Goal: Task Accomplishment & Management: Manage account settings

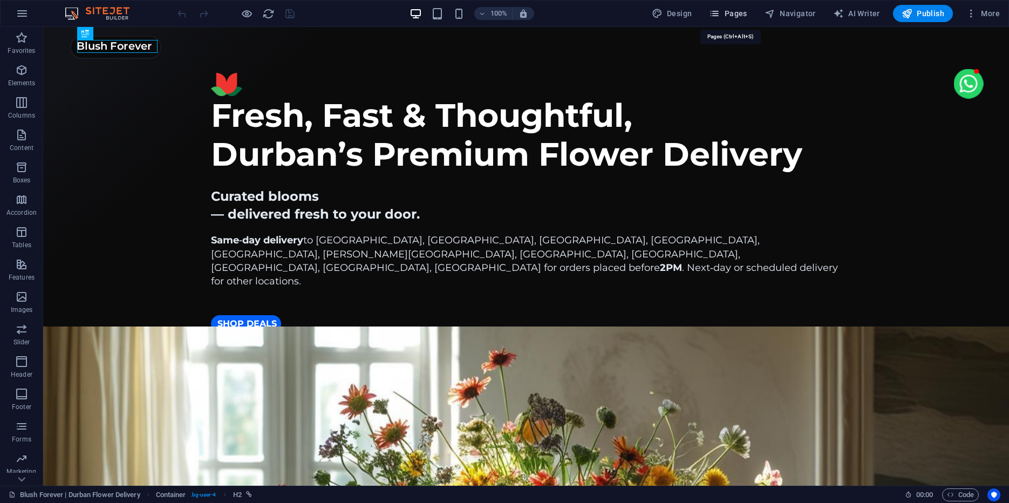
click at [735, 10] on span "Pages" at bounding box center [728, 13] width 38 height 11
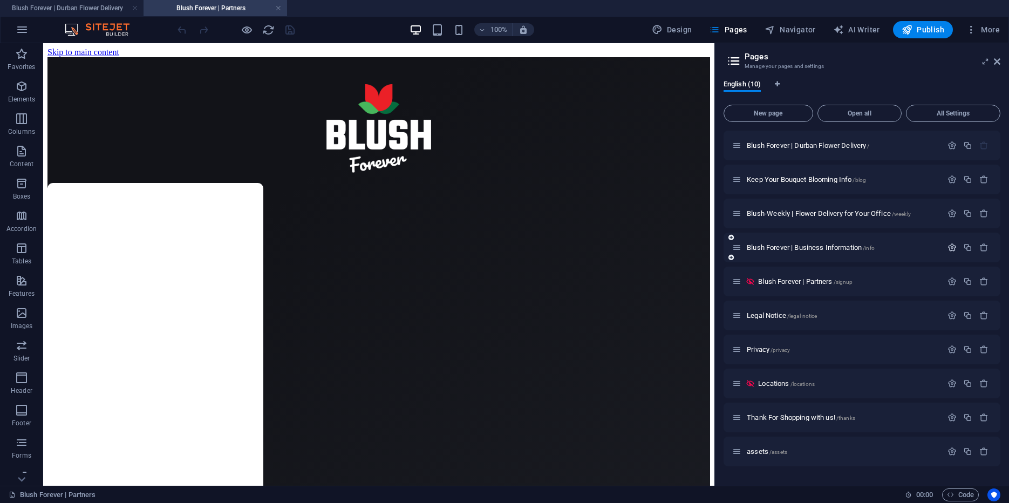
scroll to position [500, 0]
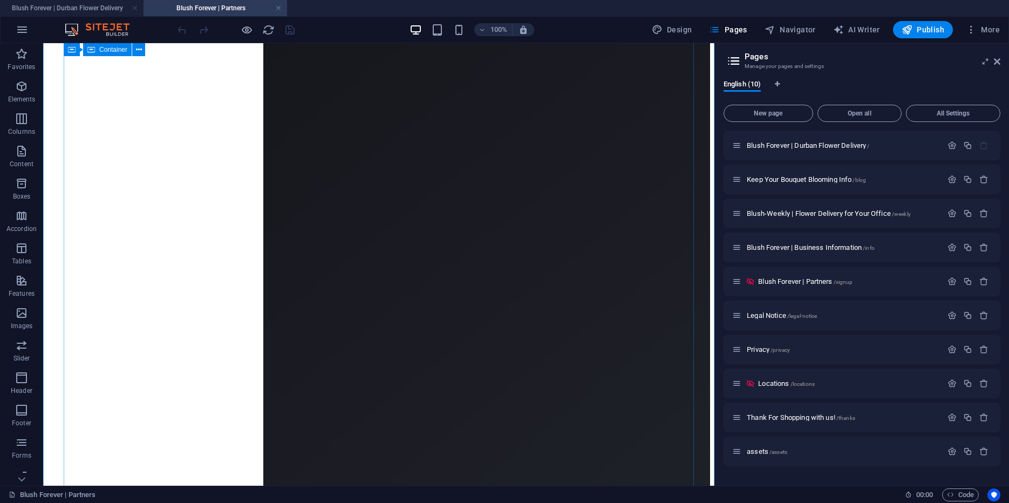
click at [605, 241] on div "Loading…" at bounding box center [378, 97] width 663 height 1081
click at [953, 283] on icon "button" at bounding box center [952, 281] width 9 height 9
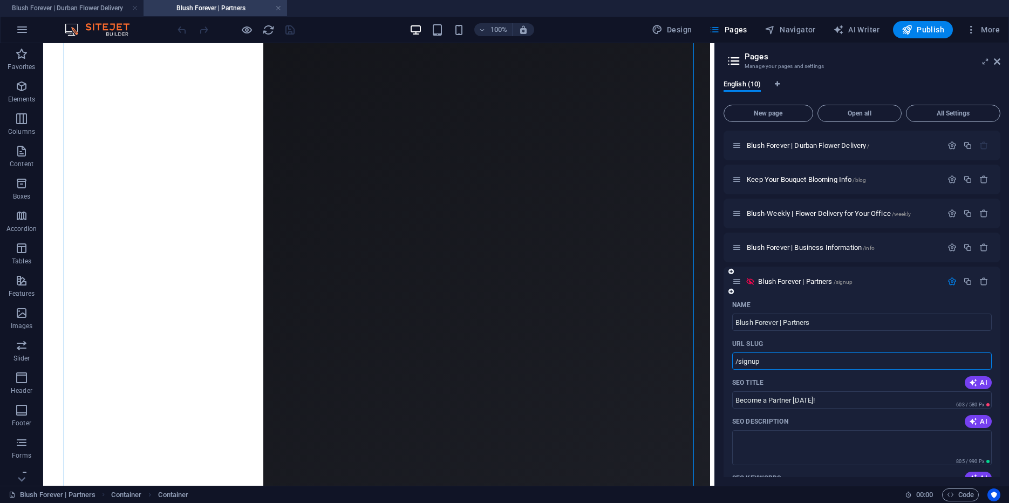
drag, startPoint x: 738, startPoint y: 362, endPoint x: 774, endPoint y: 361, distance: 35.6
click at [0, 0] on input "/signup" at bounding box center [0, 0] width 0 height 0
type input "/partners"
click at [0, 0] on div "URL SLUG" at bounding box center [0, 0] width 0 height 0
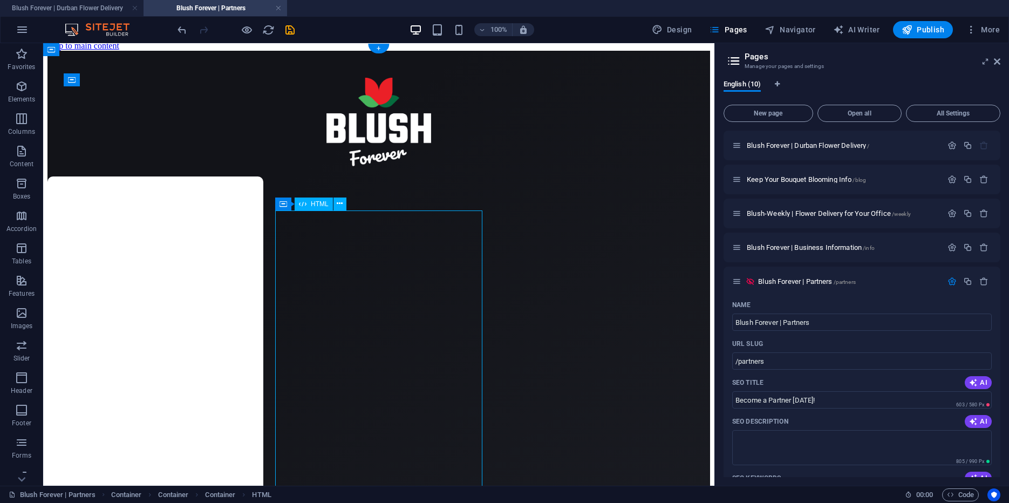
drag, startPoint x: 300, startPoint y: 284, endPoint x: 351, endPoint y: 286, distance: 50.8
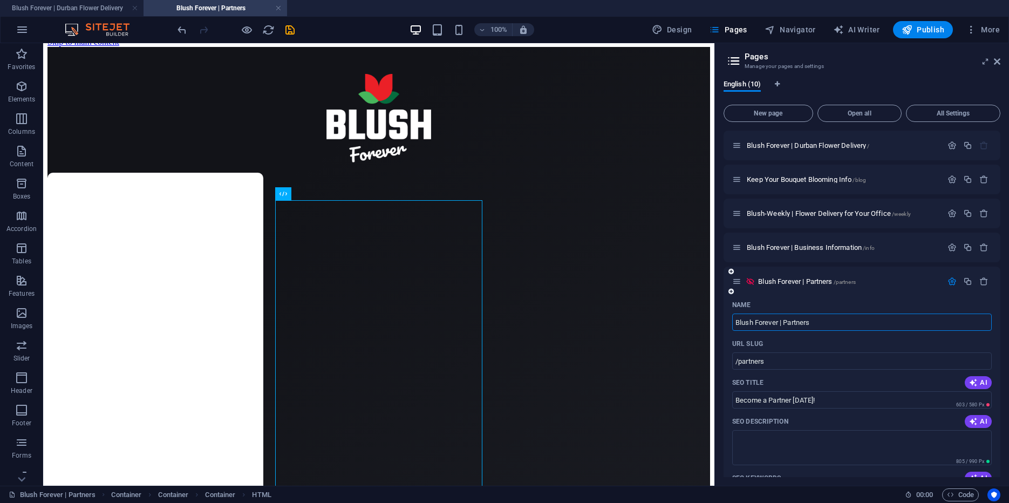
click at [0, 0] on input "Blush Forever | Partners" at bounding box center [0, 0] width 0 height 0
click at [833, 299] on div "Name" at bounding box center [862, 304] width 260 height 17
drag, startPoint x: 784, startPoint y: 322, endPoint x: 736, endPoint y: 359, distance: 61.1
click at [0, 0] on input "Blush Forever | Partner with Us & Start earning [DATE]" at bounding box center [0, 0] width 0 height 0
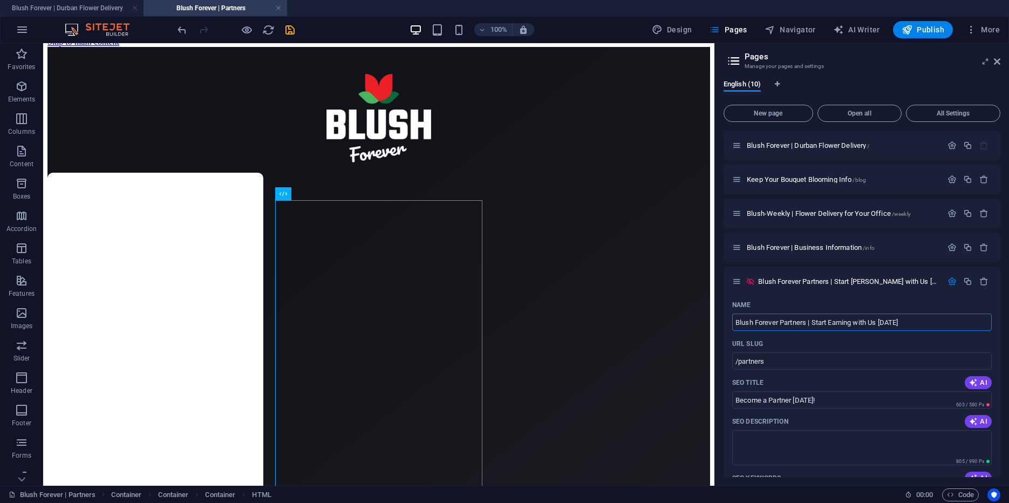
type input "Blush Forever Partners | Start Earning with Us [DATE]"
click at [0, 0] on div "Name Blush Forever Partners | Start Earning with Us [DATE] ​ URL SLUG /partners…" at bounding box center [0, 0] width 0 height 0
click at [0, 0] on icon "save" at bounding box center [0, 0] width 0 height 0
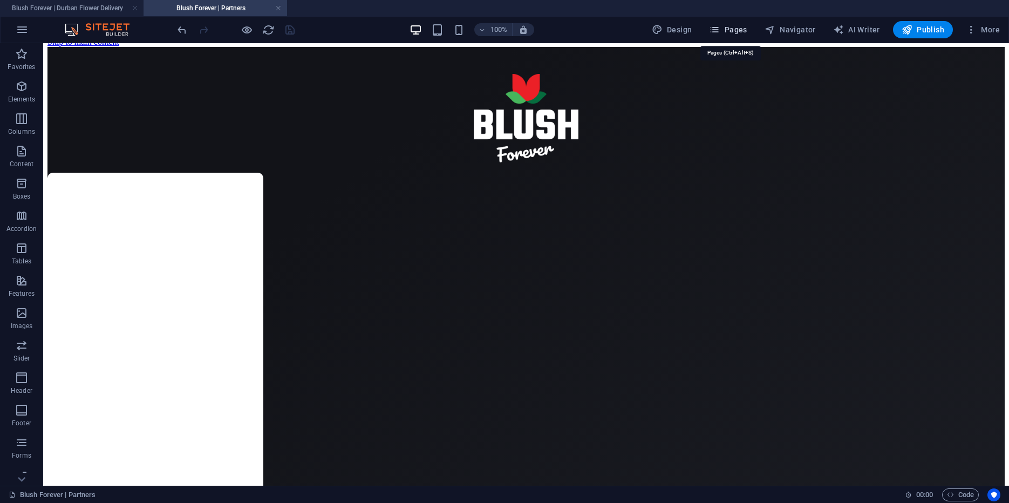
click at [0, 0] on span "Pages" at bounding box center [0, 0] width 0 height 0
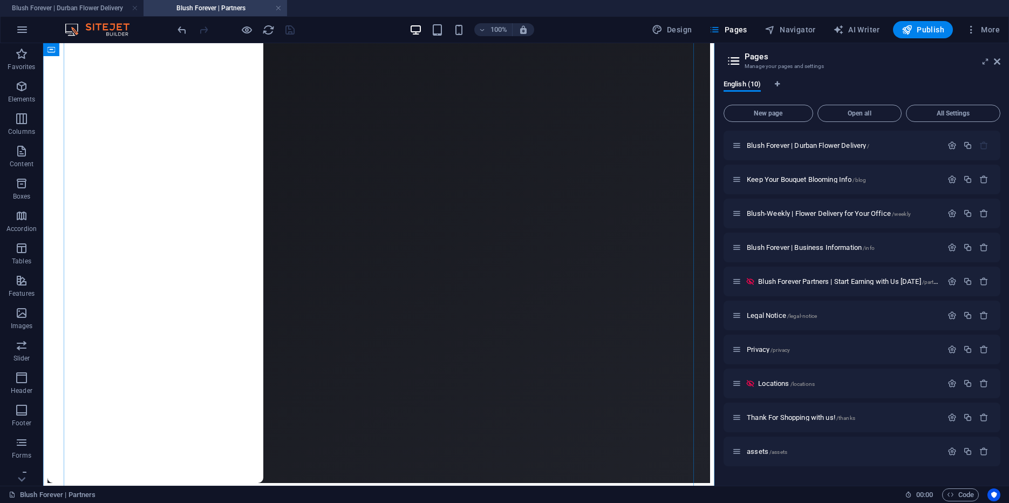
scroll to position [656, 0]
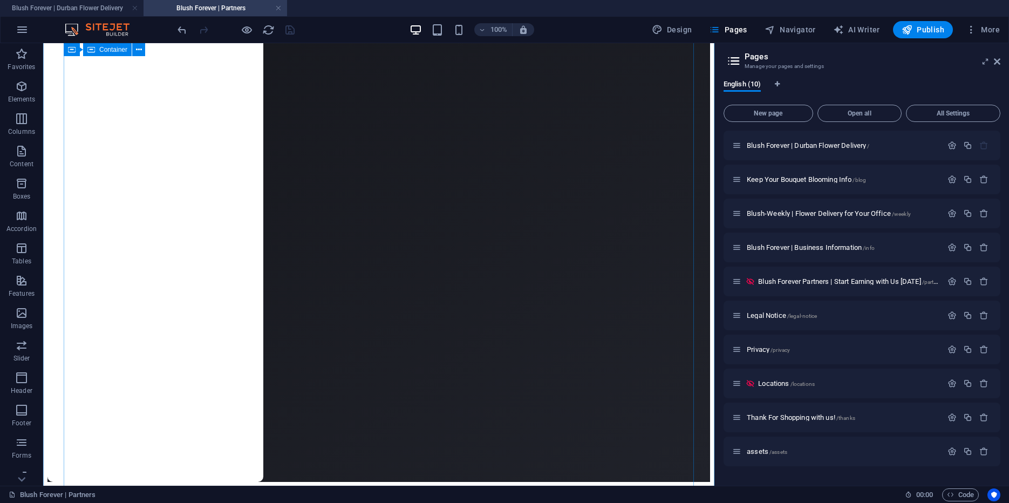
click at [969, 280] on icon "button" at bounding box center [967, 281] width 9 height 9
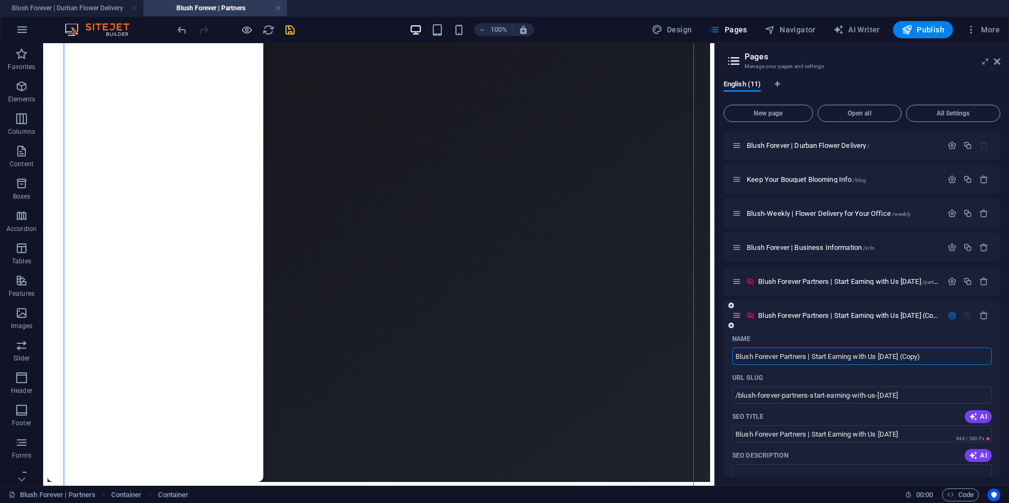
click at [847, 355] on input "Blush Forever Partners | Start Earning with Us [DATE] (Copy)" at bounding box center [862, 356] width 260 height 17
drag, startPoint x: 780, startPoint y: 357, endPoint x: 807, endPoint y: 355, distance: 27.1
click at [807, 355] on input "Blush Forever Partners | Start Earning with Us [DATE] (Copy)" at bounding box center [862, 356] width 260 height 17
click at [922, 355] on input "Blush Forever Jobs | Start Earning with Us [DATE] (Copy)" at bounding box center [862, 356] width 260 height 17
drag, startPoint x: 800, startPoint y: 356, endPoint x: 782, endPoint y: 357, distance: 17.8
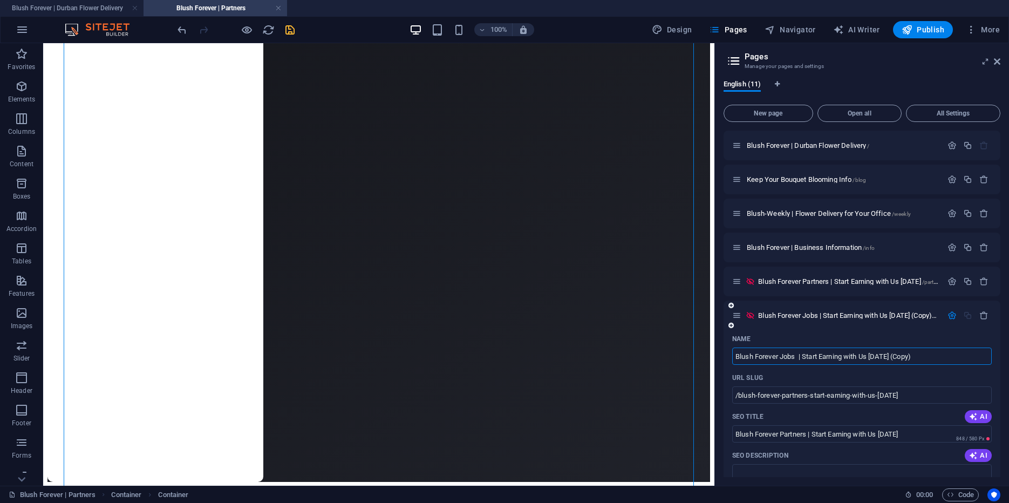
click at [782, 357] on input "Blush Forever Jobs | Start Earning with Us [DATE] (Copy)" at bounding box center [862, 356] width 260 height 17
type input "Blush Forever | Assitants"
drag, startPoint x: 752, startPoint y: 395, endPoint x: 922, endPoint y: 396, distance: 170.6
click at [922, 396] on input "/blush-forever-partners-start-earning-with-us-[DATE]" at bounding box center [862, 394] width 260 height 17
type input "/assistant"
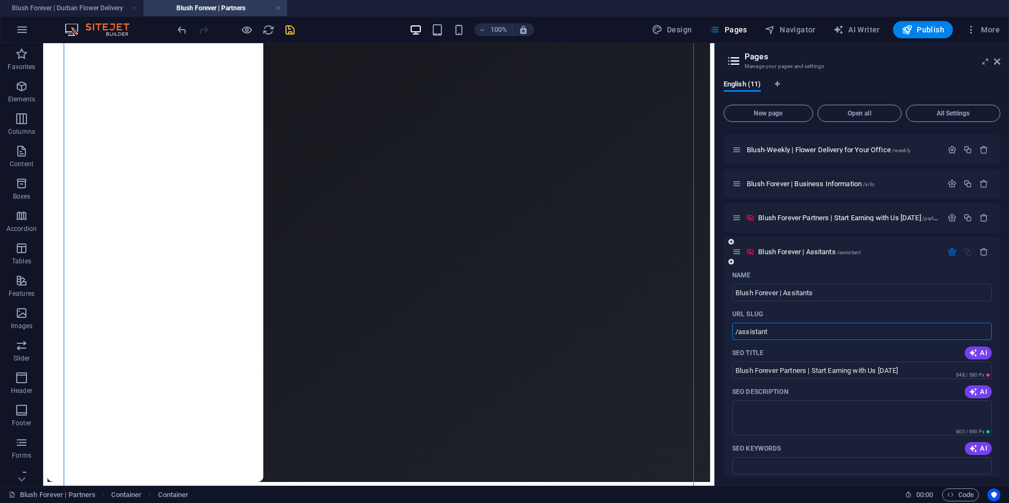
scroll to position [64, 0]
drag, startPoint x: 739, startPoint y: 332, endPoint x: 773, endPoint y: 330, distance: 33.5
click at [773, 330] on input "/assistant" at bounding box center [862, 330] width 260 height 17
click at [785, 293] on input "Blush Forever | Assitants" at bounding box center [862, 291] width 260 height 17
click at [785, 290] on input "Blush Forever | Assitants" at bounding box center [862, 291] width 260 height 17
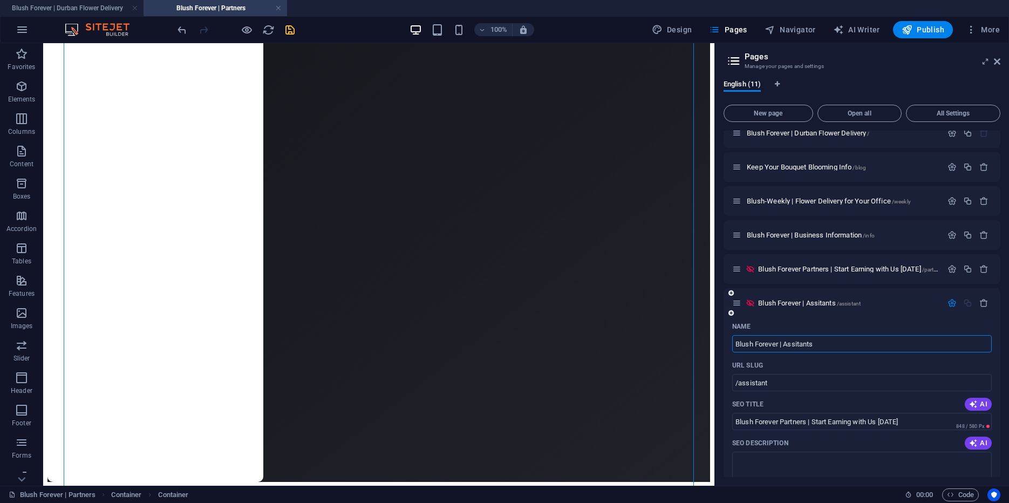
scroll to position [10, 0]
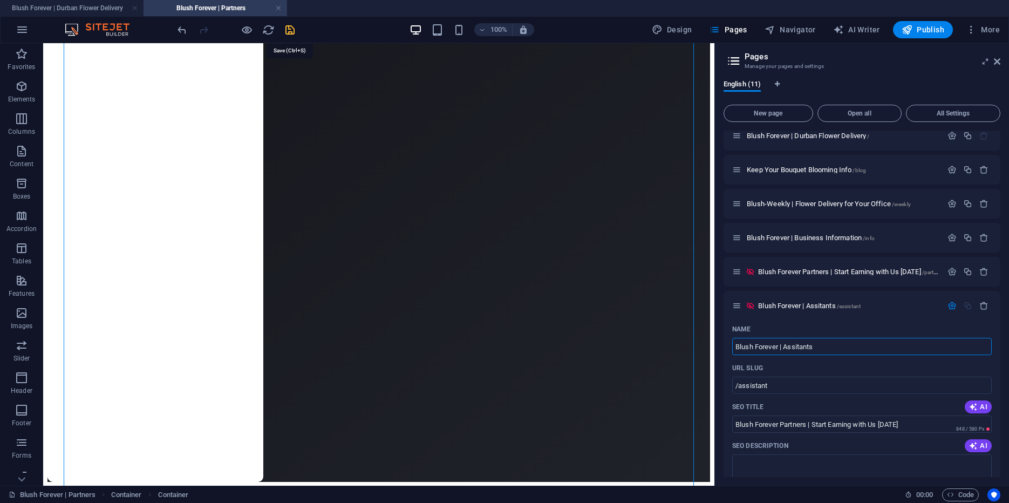
click at [290, 28] on icon "save" at bounding box center [290, 30] width 12 height 12
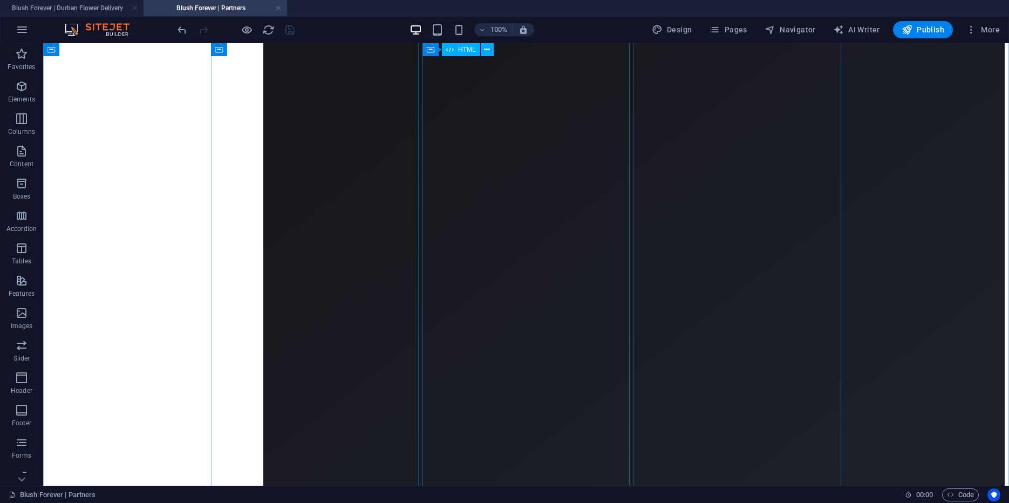
scroll to position [723, 0]
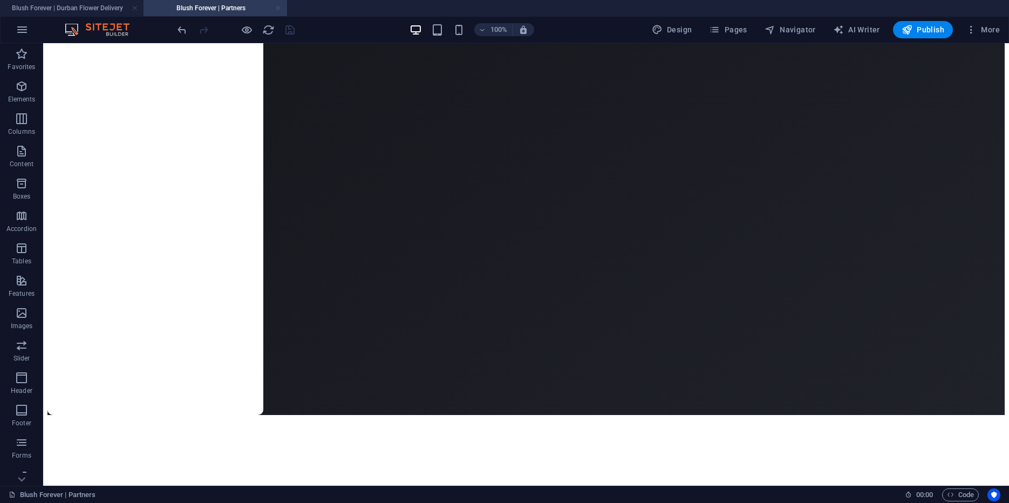
click at [281, 8] on link at bounding box center [278, 8] width 6 height 10
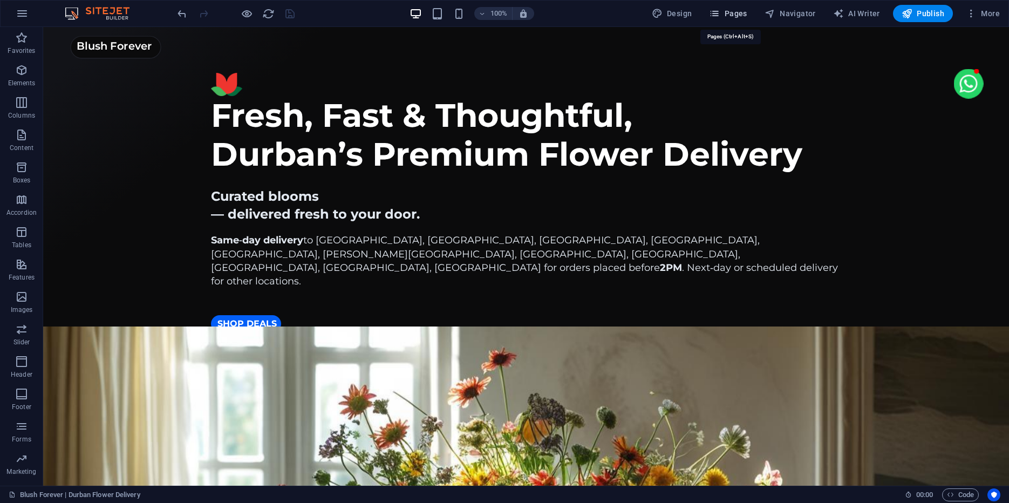
click at [736, 13] on span "Pages" at bounding box center [728, 13] width 38 height 11
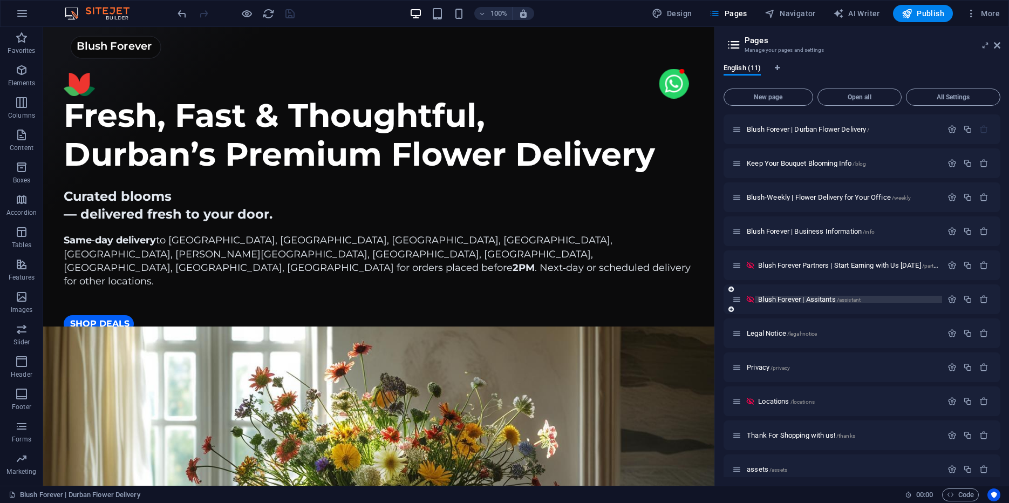
click at [868, 300] on p "Blush Forever | Assitants /assistant" at bounding box center [848, 299] width 181 height 7
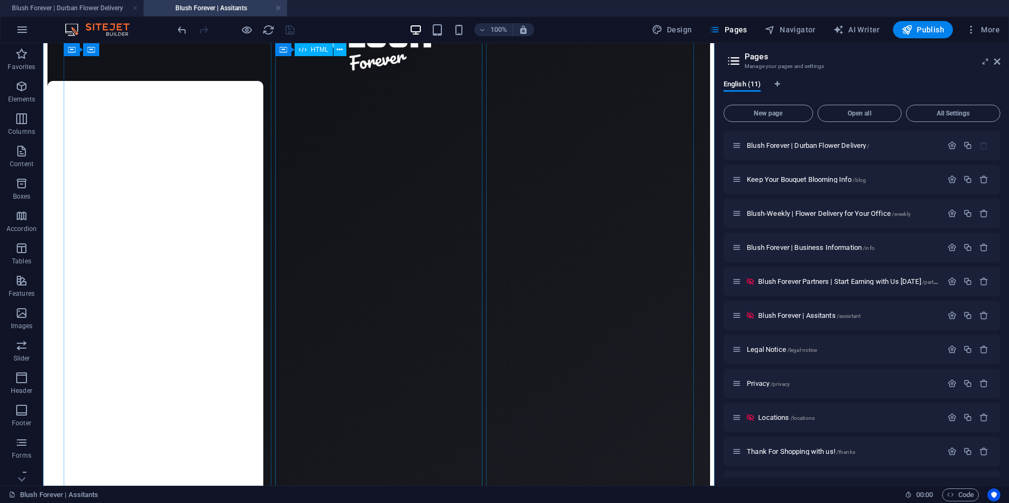
scroll to position [0, 0]
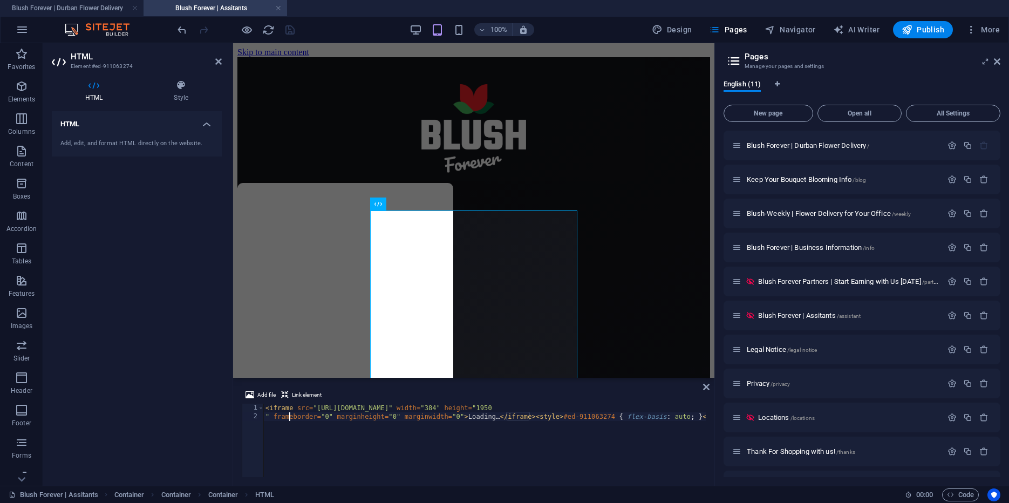
click at [290, 417] on div "< iframe src = "[URL][DOMAIN_NAME]" width = "384" height = "1950 " frameborder …" at bounding box center [566, 449] width 606 height 91
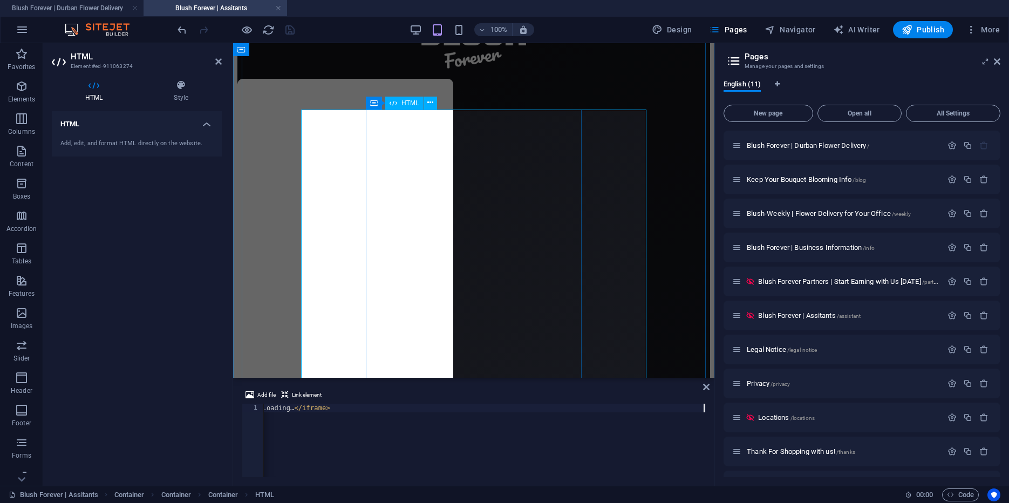
scroll to position [107, 0]
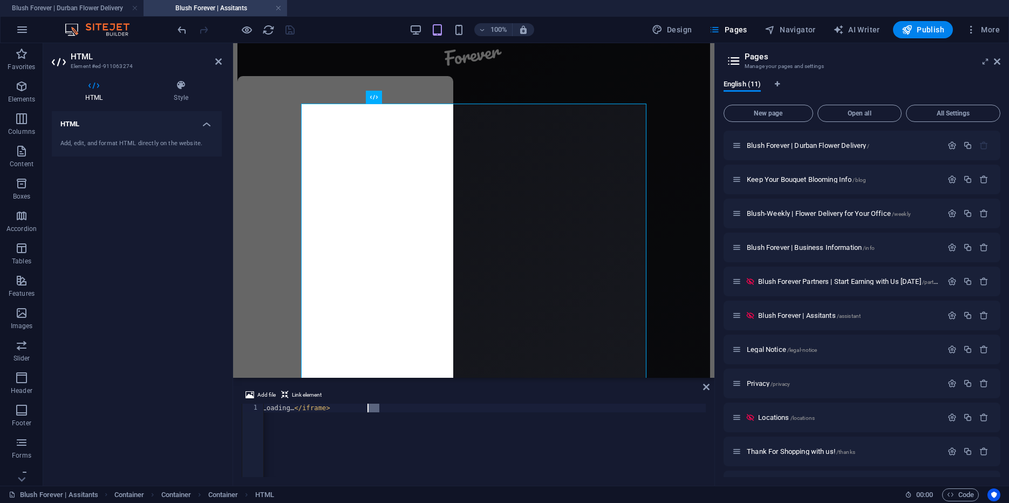
drag, startPoint x: 379, startPoint y: 410, endPoint x: 369, endPoint y: 409, distance: 9.7
click at [369, 409] on div "< iframe src = "[URL][DOMAIN_NAME]" width = "640" height = "1235" frameborder =…" at bounding box center [268, 449] width 875 height 91
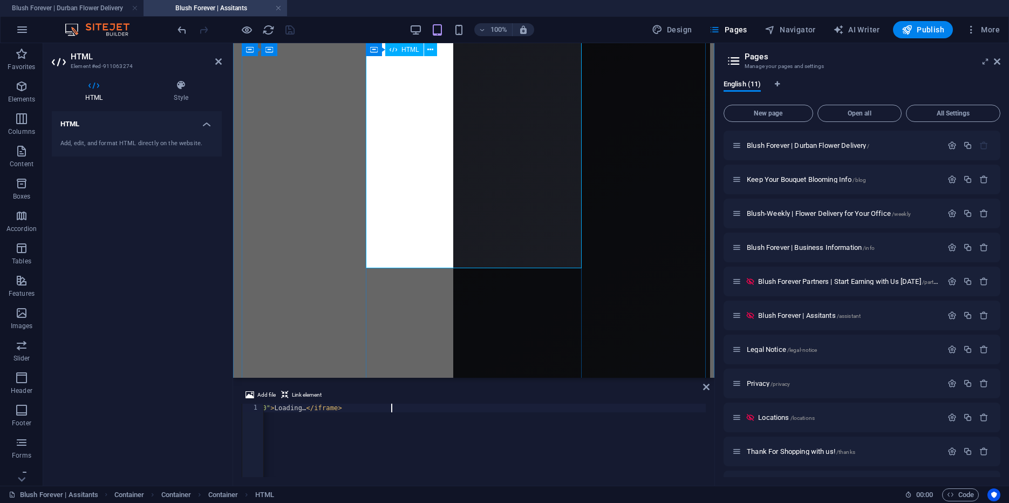
scroll to position [616, 0]
click at [439, 407] on div "< iframe src = "[URL][DOMAIN_NAME]" width = "400" height = "1235" frameborder =…" at bounding box center [280, 449] width 875 height 91
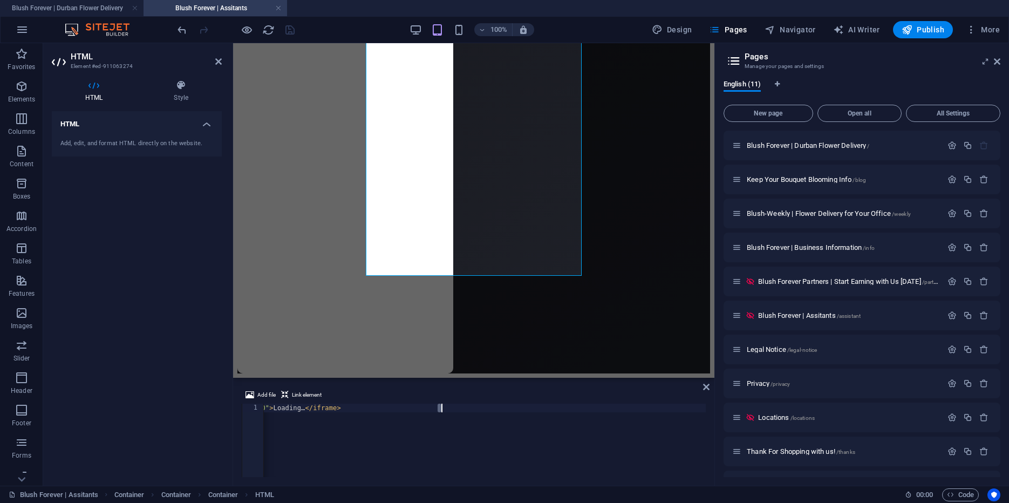
scroll to position [0, 422]
drag, startPoint x: 439, startPoint y: 409, endPoint x: 444, endPoint y: 407, distance: 5.5
click at [444, 407] on div "< iframe src = "[URL][DOMAIN_NAME]" width = "400" height = "1835" frameborder =…" at bounding box center [279, 449] width 875 height 91
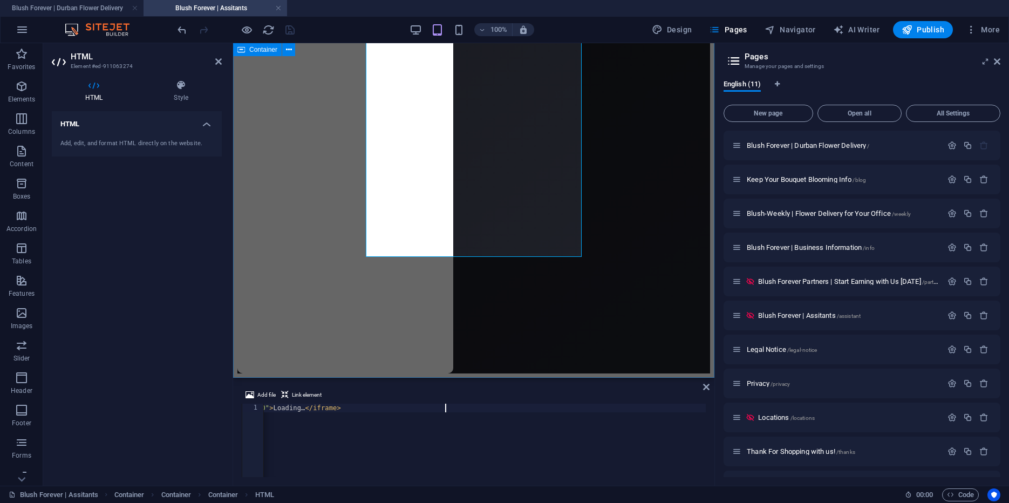
type textarea "<iframe src="[URL][DOMAIN_NAME]" width="400" height="1800" frameborder="0" marg…"
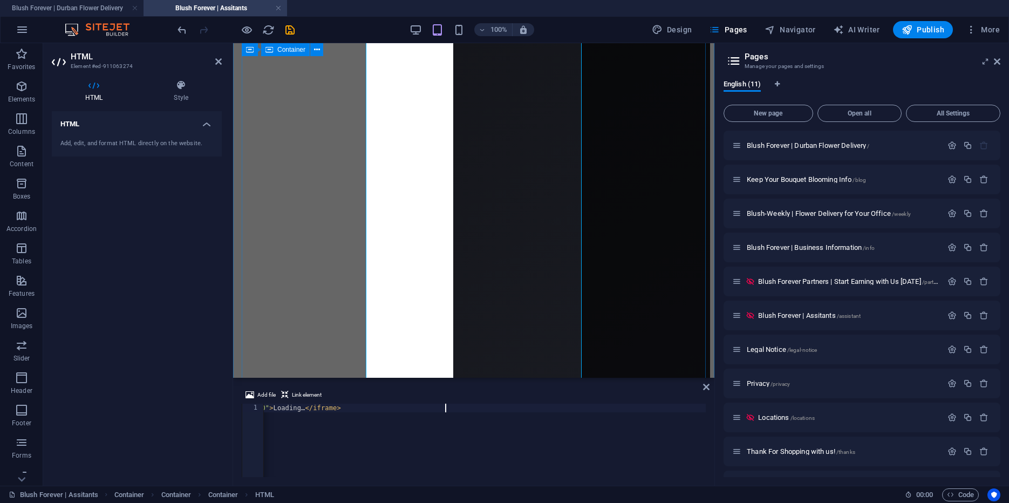
scroll to position [0, 0]
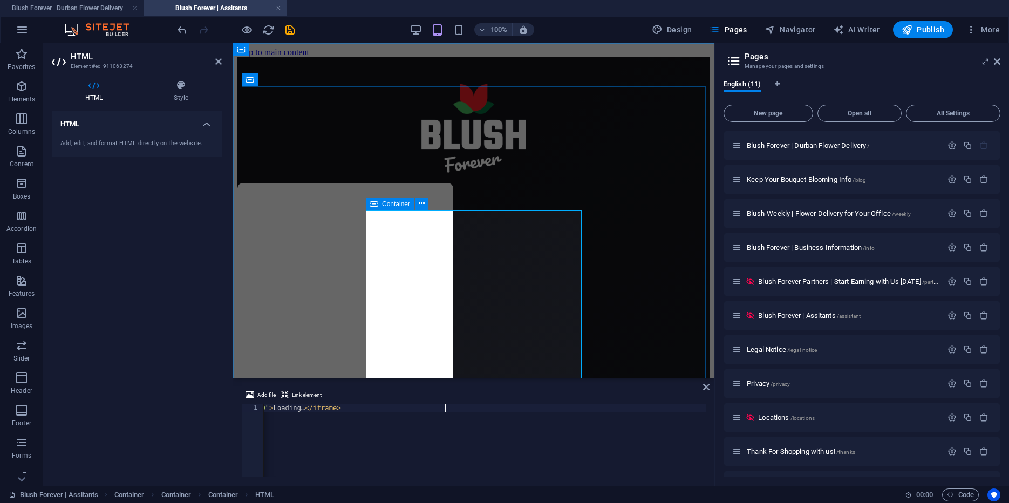
click at [388, 205] on span "Container" at bounding box center [396, 204] width 28 height 6
select select "px"
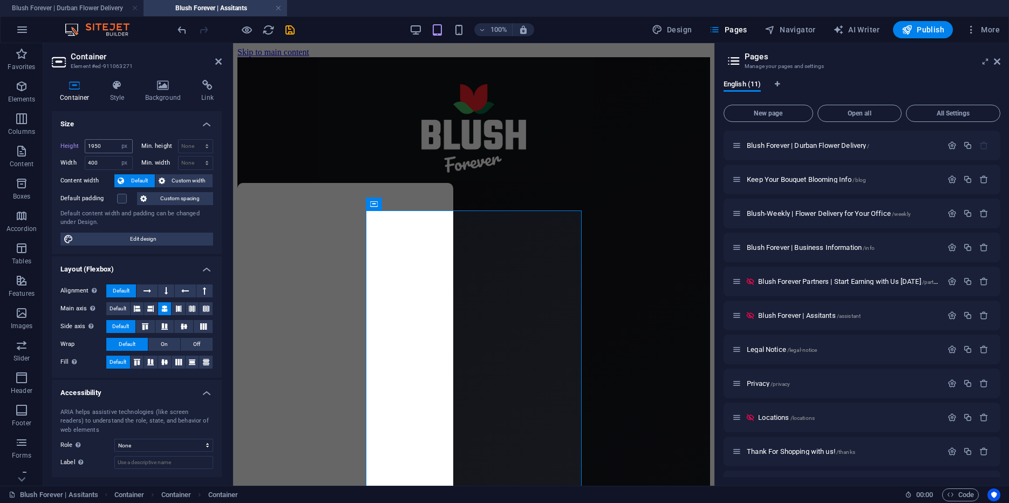
drag, startPoint x: 107, startPoint y: 144, endPoint x: 57, endPoint y: 141, distance: 50.8
click at [85, 141] on input "1950" at bounding box center [108, 146] width 47 height 13
select select "default"
click option "Default" at bounding box center [0, 0] width 0 height 0
type input "1950"
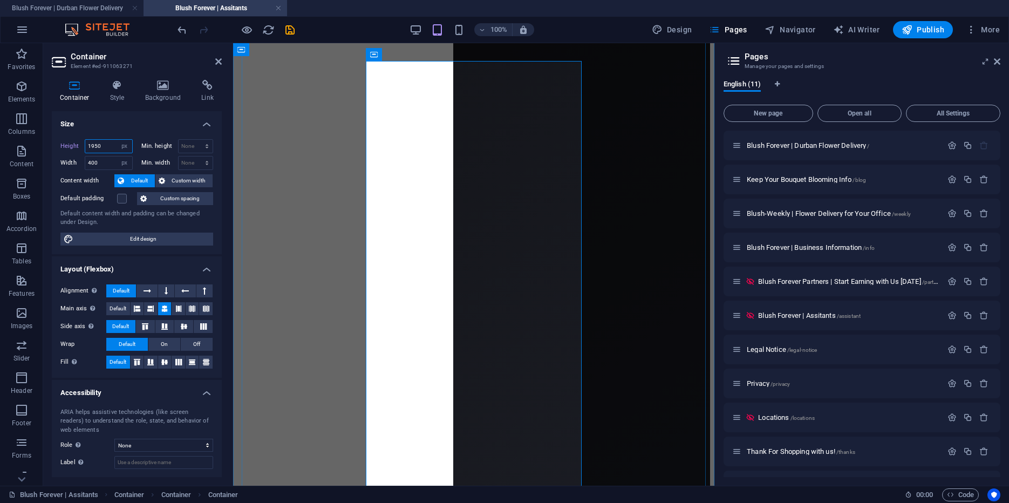
scroll to position [336, 0]
select select "default"
click option "Default" at bounding box center [0, 0] width 0 height 0
type input "1950"
select select "px"
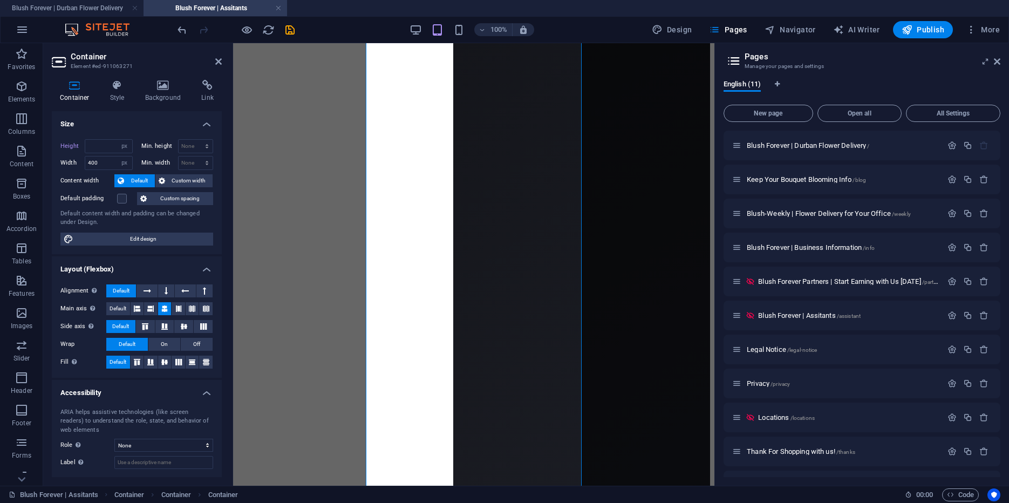
click at [131, 127] on h4 "Size" at bounding box center [137, 120] width 170 height 19
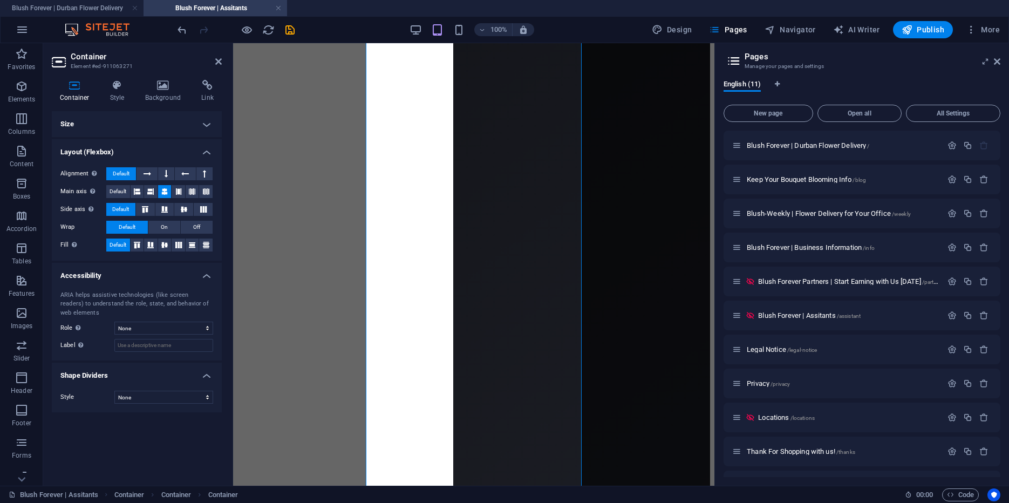
click at [151, 123] on h4 "Size" at bounding box center [137, 124] width 170 height 26
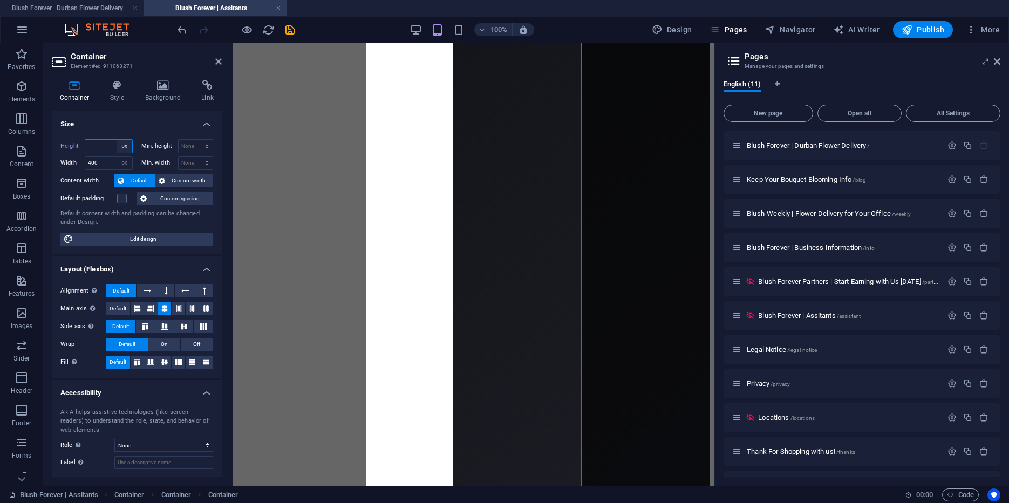
select select "default"
click option "Default" at bounding box center [0, 0] width 0 height 0
type input "1950"
select select "px"
click at [144, 128] on h4 "Size" at bounding box center [137, 120] width 170 height 19
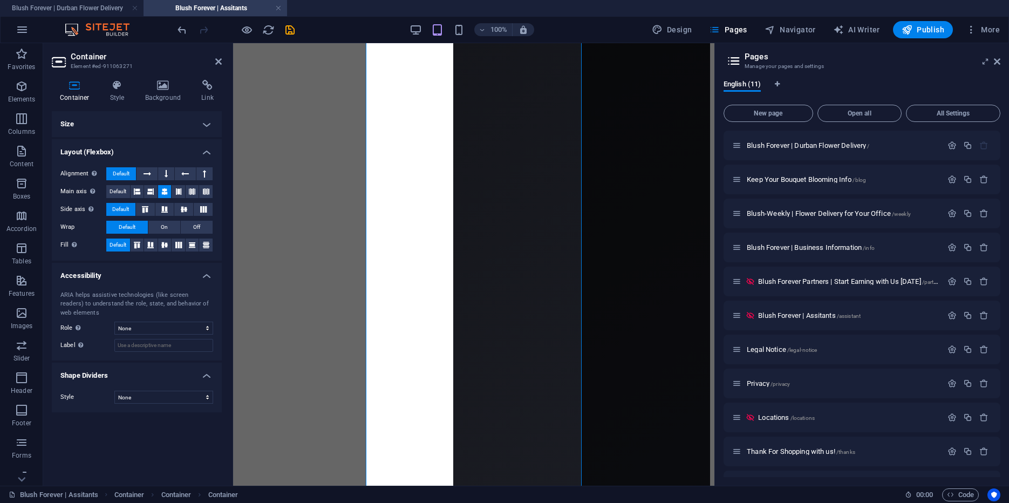
click at [135, 130] on h4 "Size" at bounding box center [137, 124] width 170 height 26
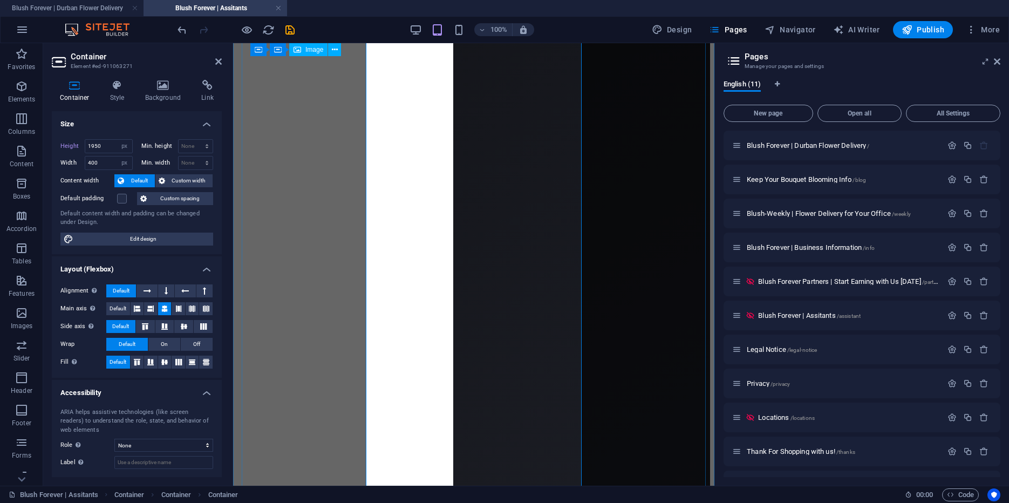
scroll to position [362, 0]
click at [836, 317] on span "Blush Forever | Assitants /assistant" at bounding box center [809, 315] width 103 height 8
click at [949, 315] on icon "button" at bounding box center [952, 315] width 9 height 9
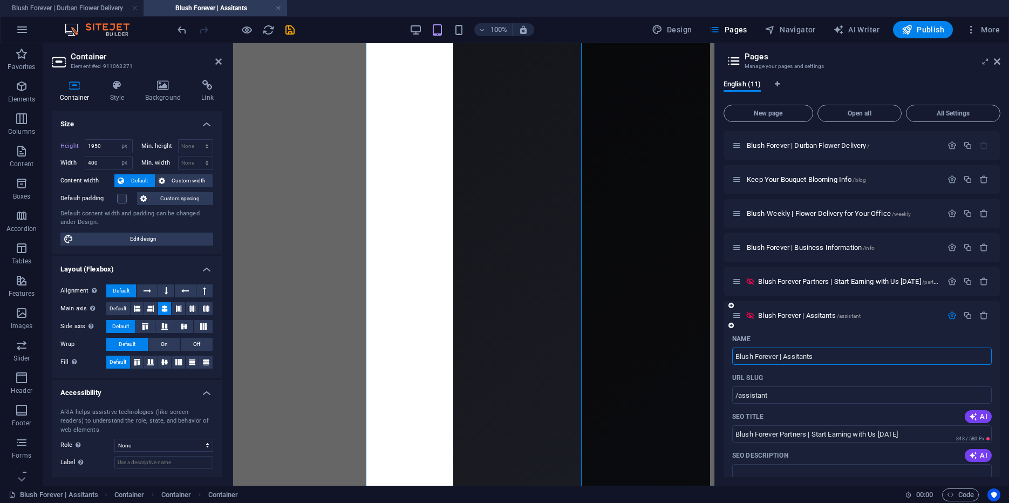
click at [786, 355] on input "Blush Forever | Assitants" at bounding box center [862, 356] width 260 height 17
click at [878, 355] on input "Blush Forever | Become an Assitants" at bounding box center [862, 356] width 260 height 17
type input "Blush Forever | Become an Assitant"
click at [287, 31] on icon "save" at bounding box center [290, 30] width 12 height 12
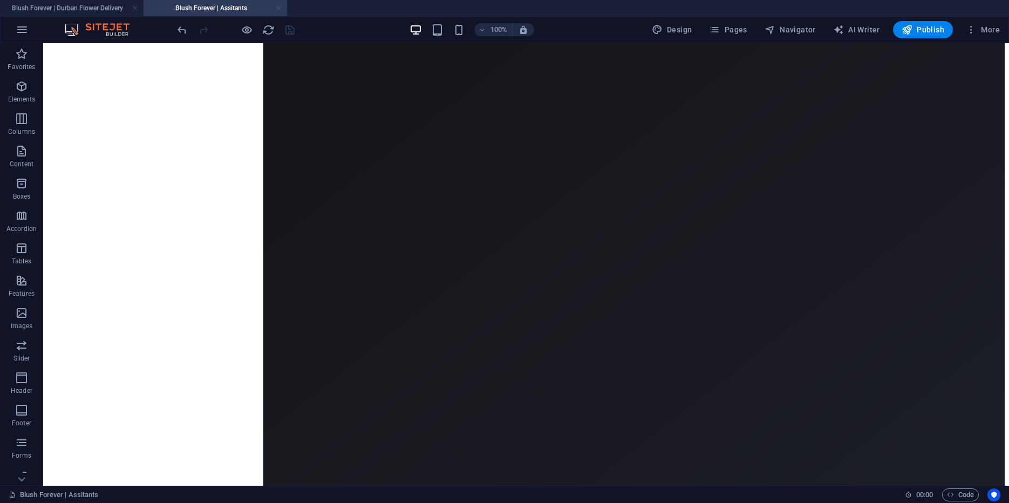
click at [280, 10] on link at bounding box center [278, 8] width 6 height 10
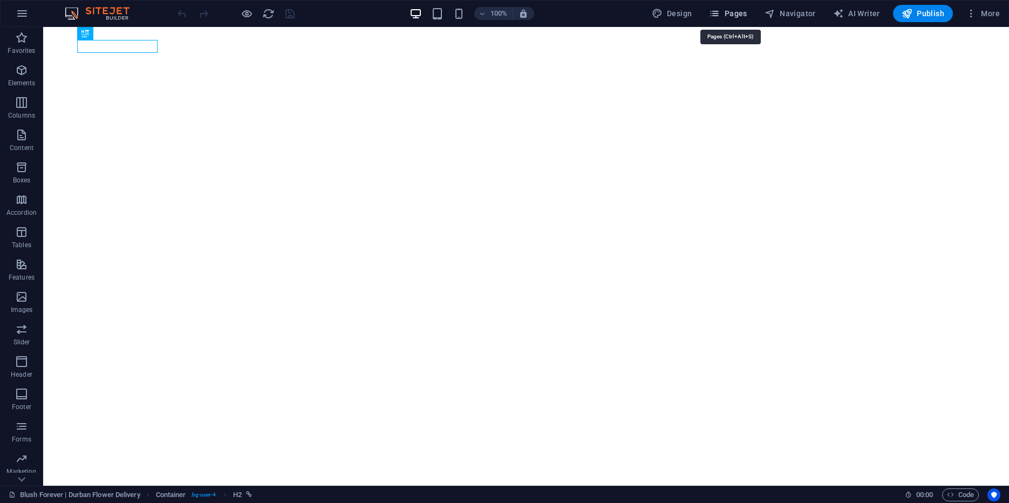
click at [728, 13] on span "Pages" at bounding box center [728, 13] width 38 height 11
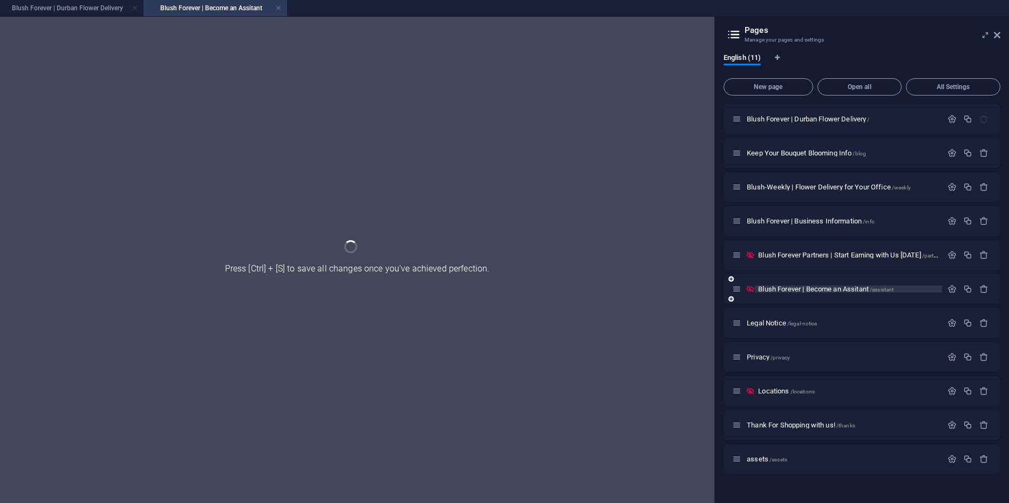
click at [0, 0] on div "Blush Forever | Become an Assitant /assistant" at bounding box center [0, 0] width 0 height 0
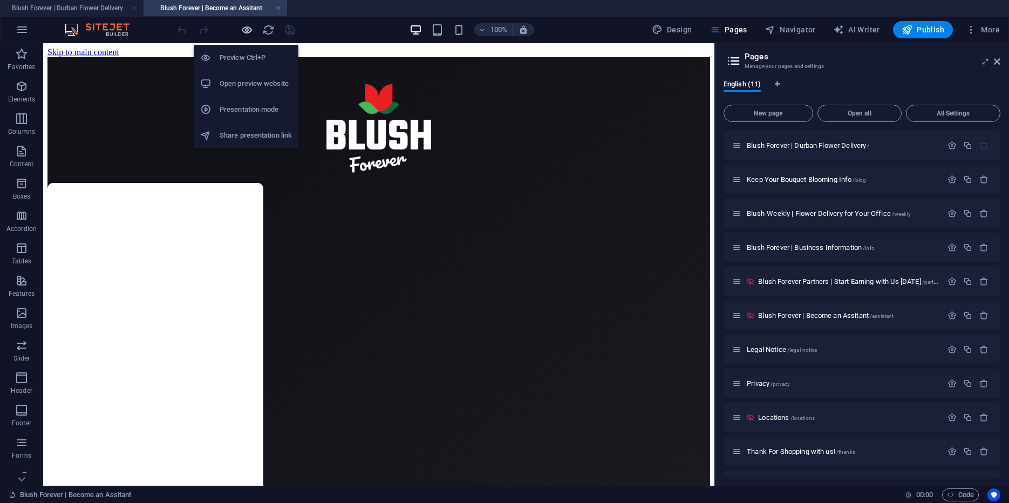
click at [243, 26] on icon "button" at bounding box center [247, 30] width 12 height 12
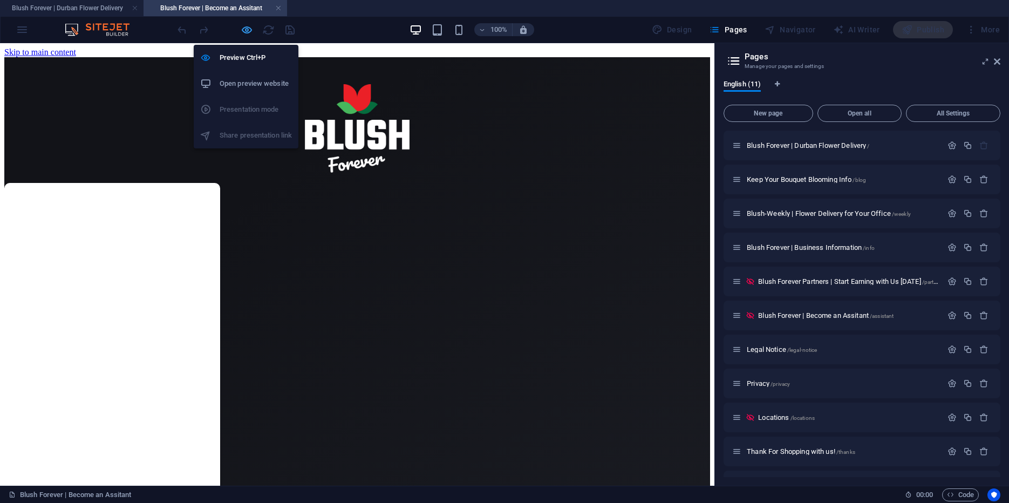
click at [243, 26] on icon "button" at bounding box center [247, 30] width 12 height 12
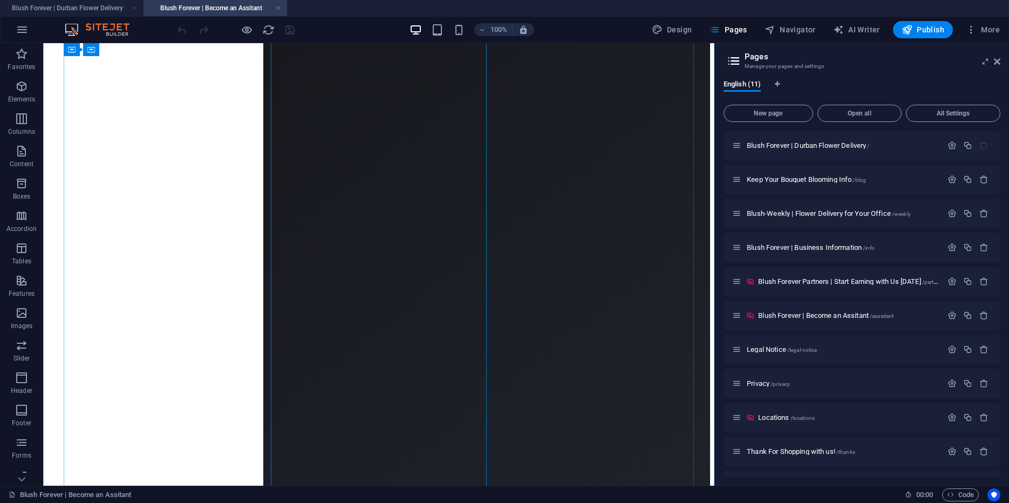
scroll to position [723, 0]
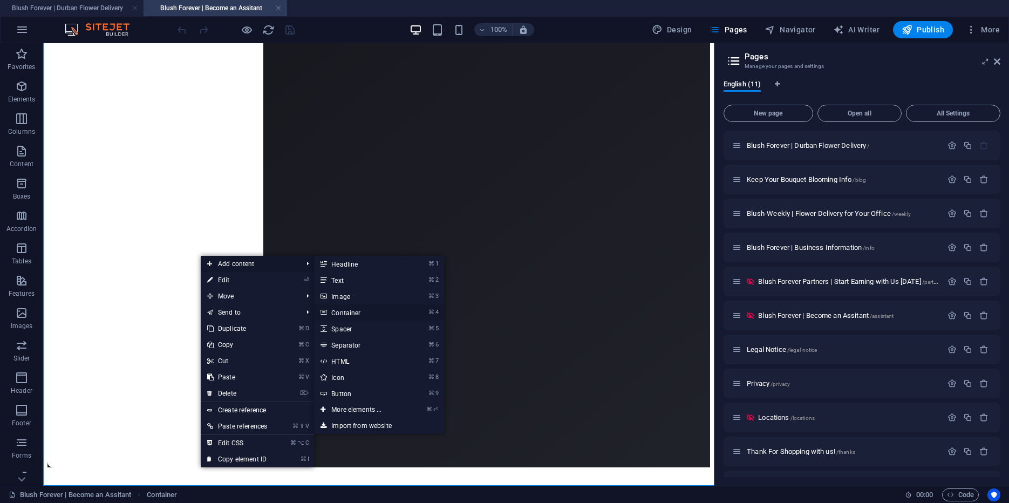
click at [359, 310] on link "⌘ 4 Container" at bounding box center [358, 312] width 89 height 16
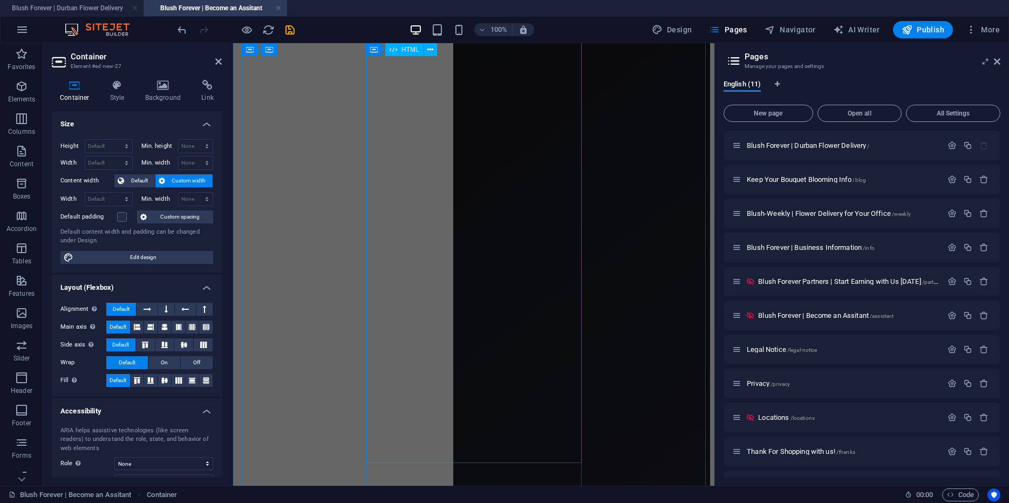
scroll to position [0, 0]
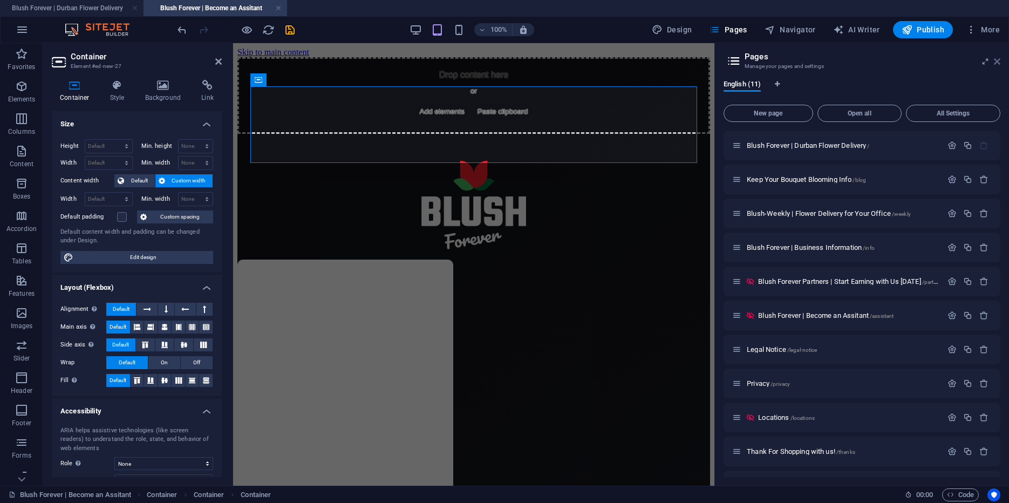
click at [0, 0] on icon at bounding box center [0, 0] width 0 height 0
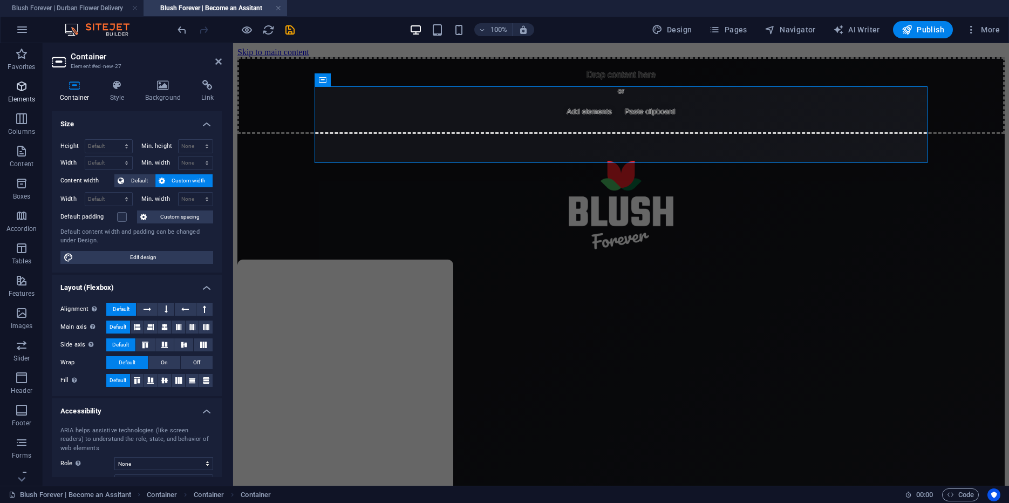
click at [0, 0] on icon "button" at bounding box center [0, 0] width 0 height 0
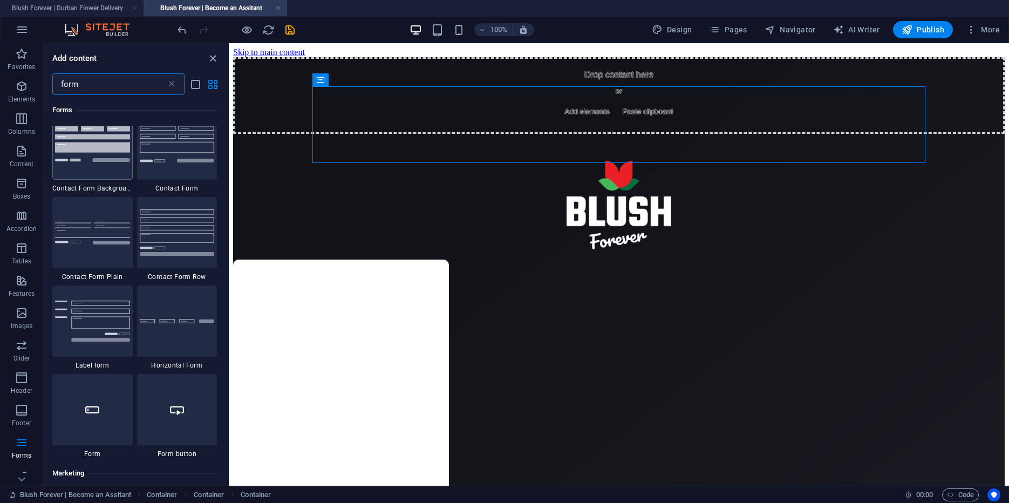
scroll to position [407, 0]
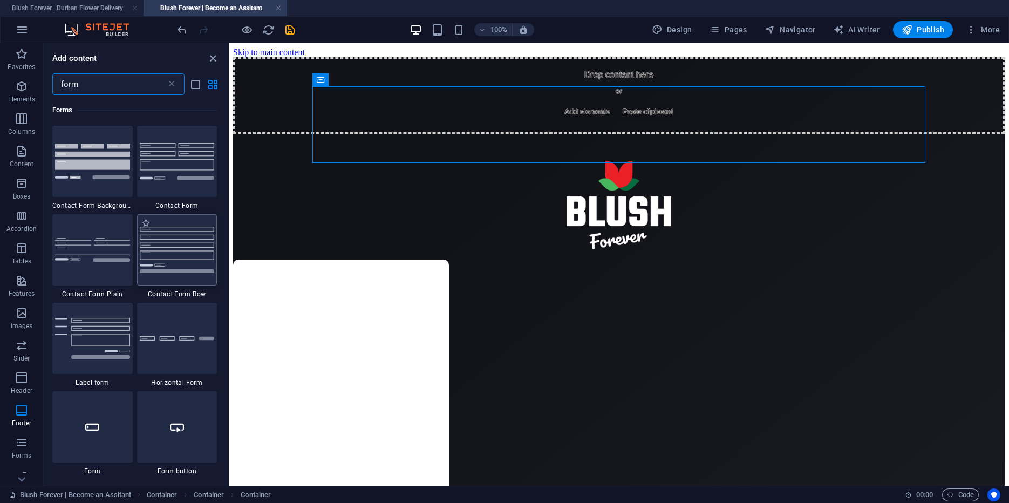
type input "form"
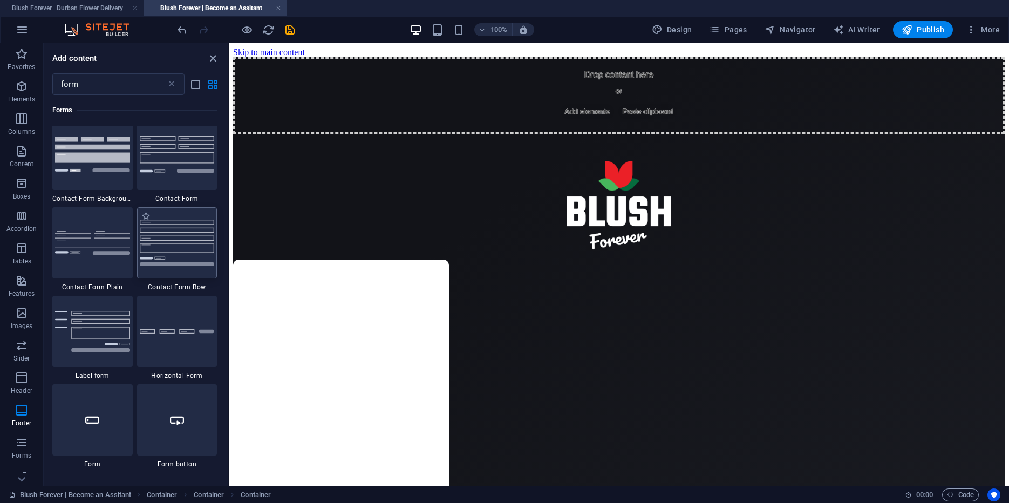
scroll to position [412, 0]
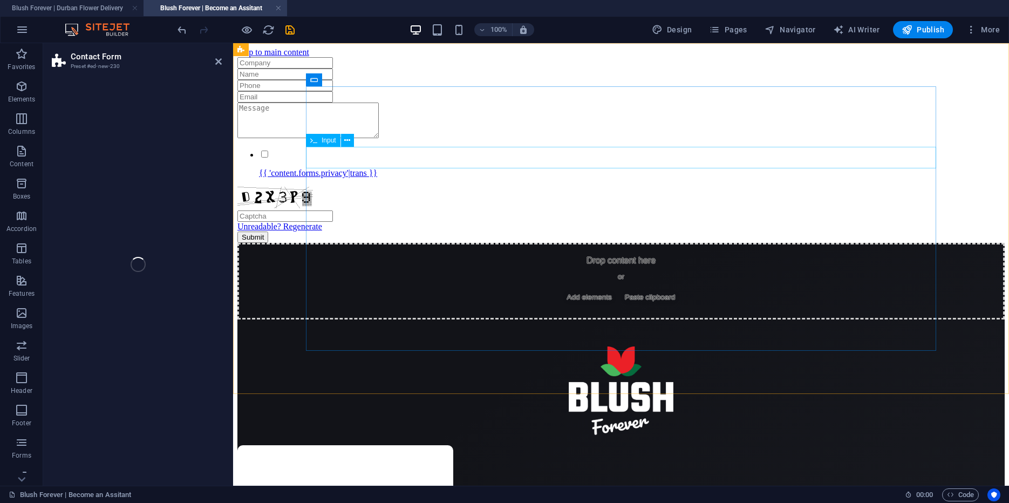
select select "rem"
select select "preset-contact-form-v3-row"
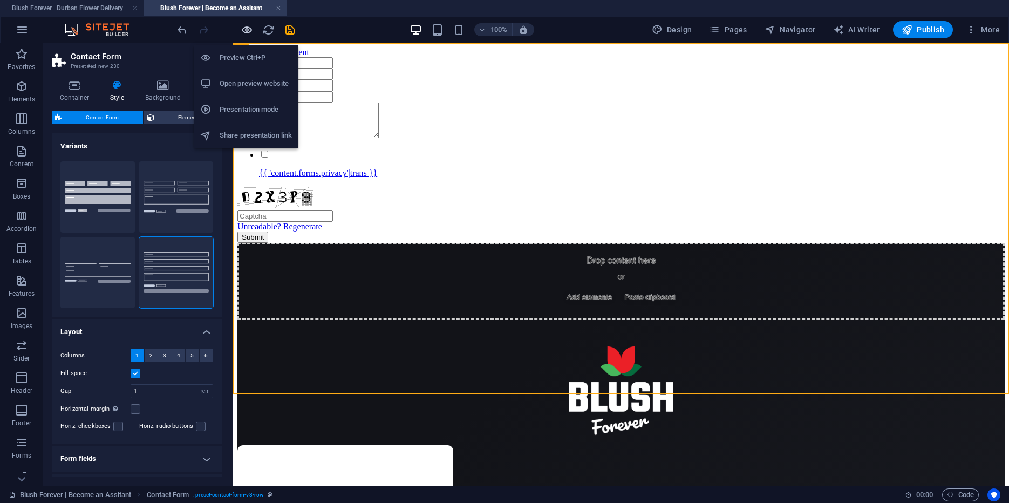
click at [247, 28] on icon "button" at bounding box center [247, 30] width 12 height 12
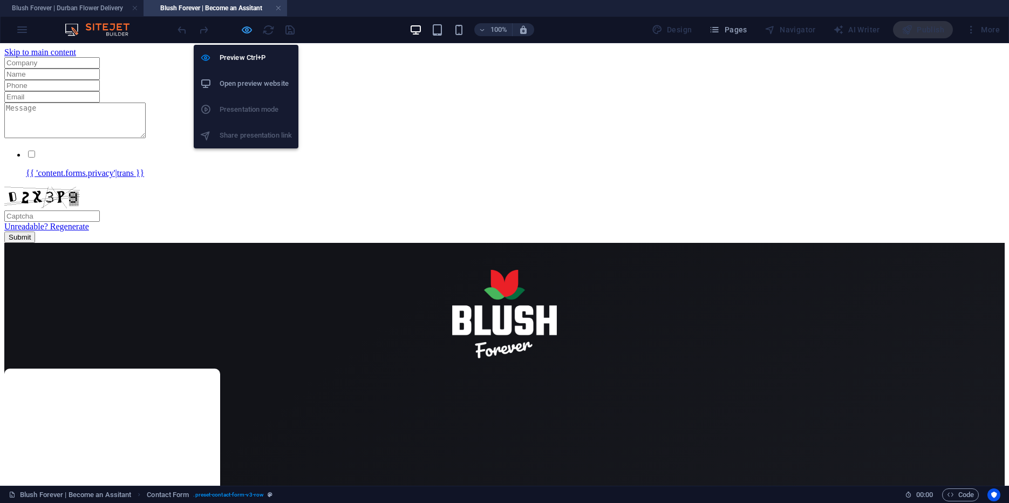
click at [246, 28] on icon "button" at bounding box center [247, 30] width 12 height 12
select select "rem"
select select "preset-contact-form-v3-row"
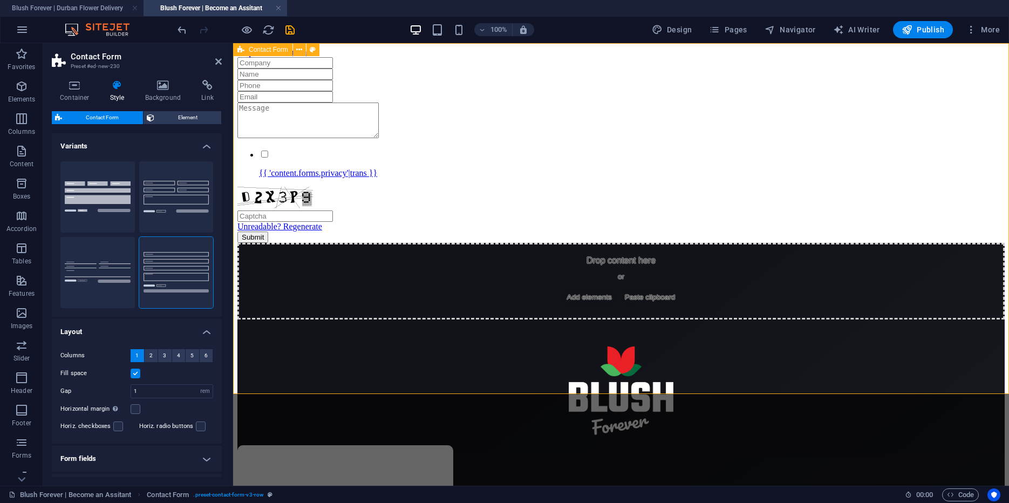
click at [245, 107] on div "{{ 'content.forms.privacy'|trans }} Unreadable? Regenerate Submit" at bounding box center [620, 150] width 767 height 186
click at [208, 85] on icon at bounding box center [207, 85] width 29 height 11
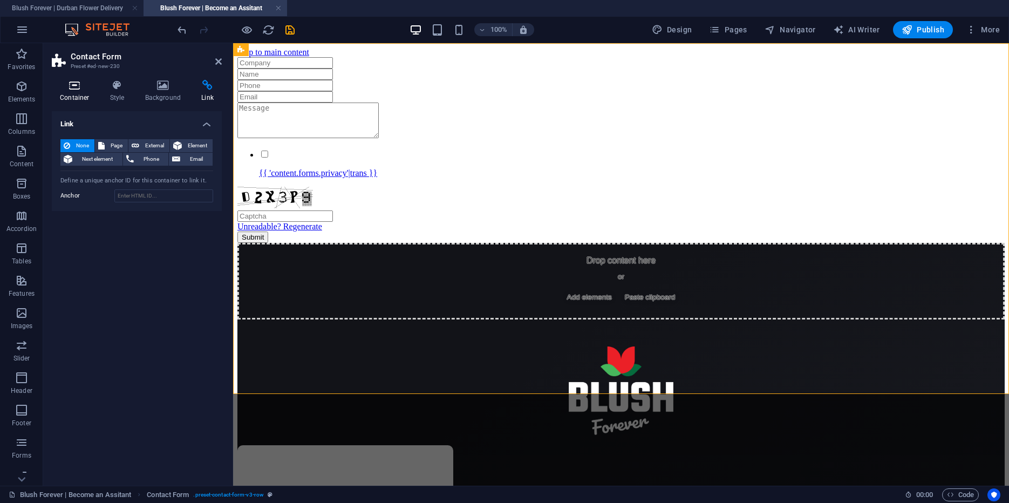
click at [72, 85] on icon at bounding box center [75, 85] width 46 height 11
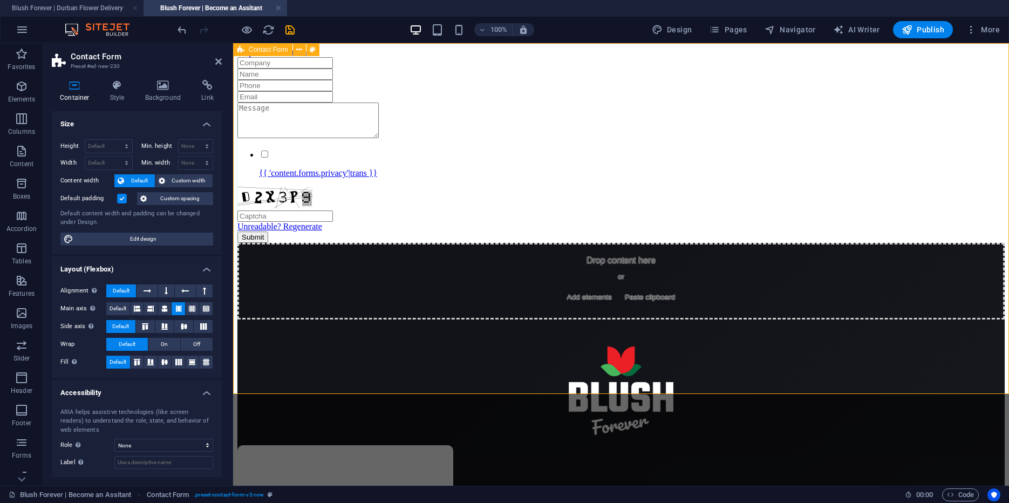
click at [257, 93] on div "{{ 'content.forms.privacy'|trans }} Unreadable? Regenerate Submit" at bounding box center [620, 150] width 767 height 186
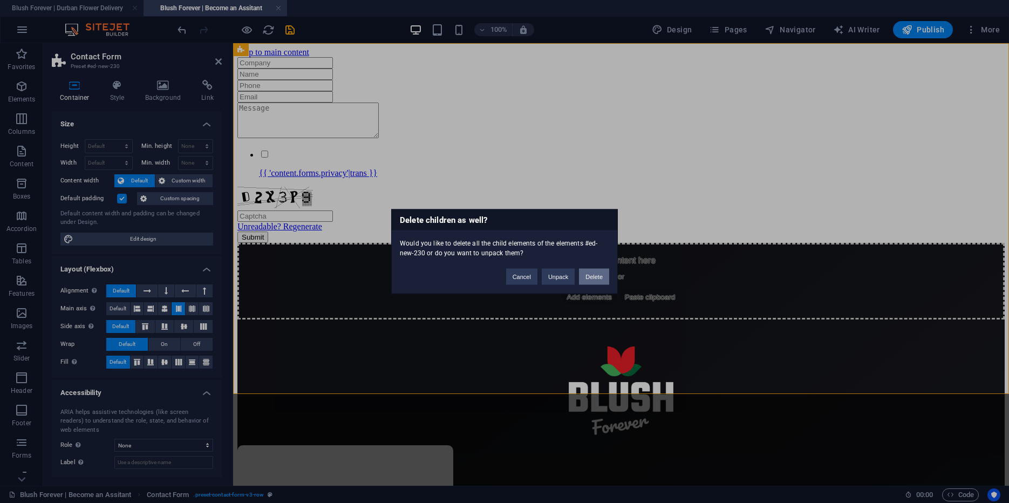
click at [599, 280] on button "Delete" at bounding box center [594, 277] width 30 height 16
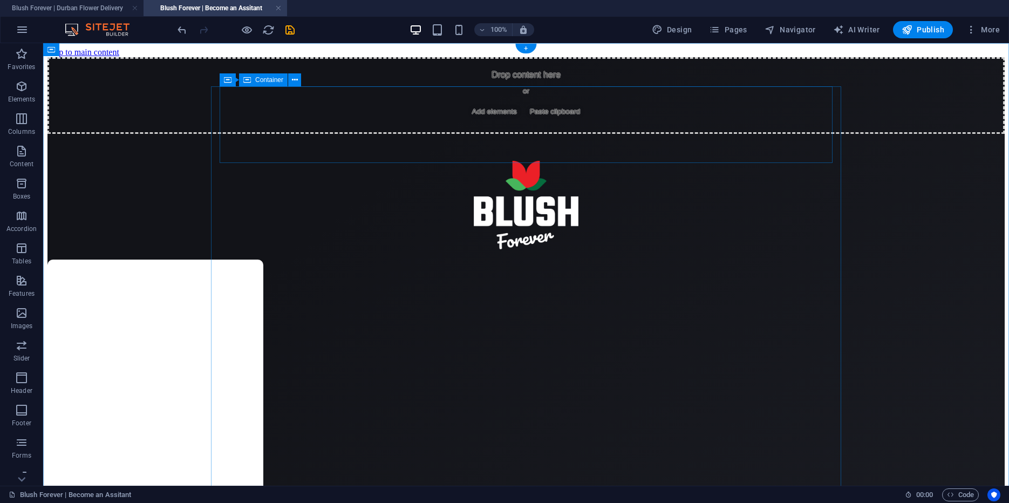
click at [291, 103] on div "Drop content here or Add elements Paste clipboard" at bounding box center [525, 95] width 957 height 77
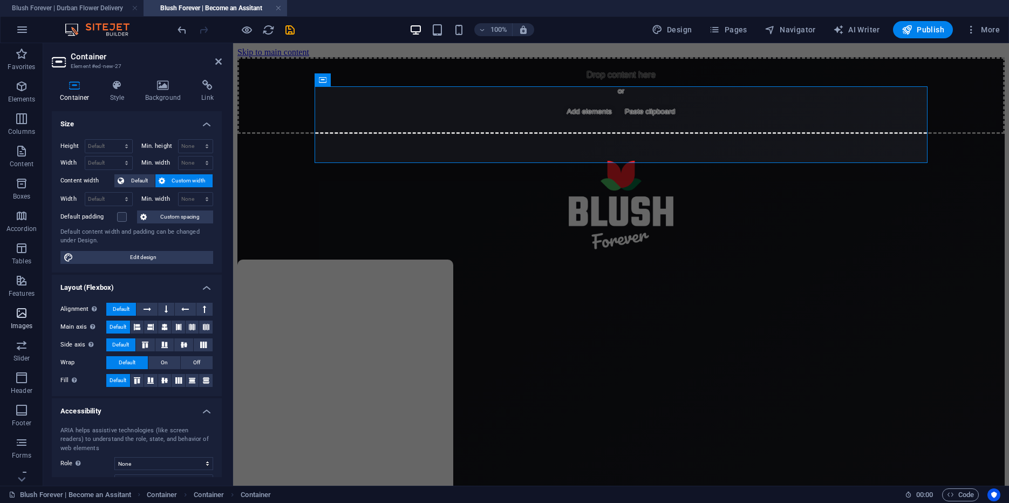
scroll to position [43, 0]
click at [0, 0] on icon "button" at bounding box center [0, 0] width 0 height 0
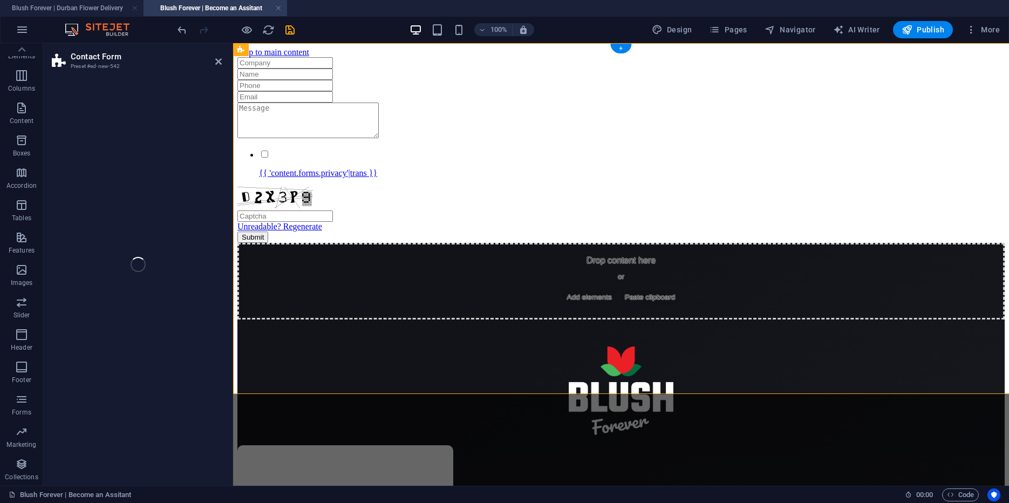
select select "rem"
select select "preset-contact-form-v3-row"
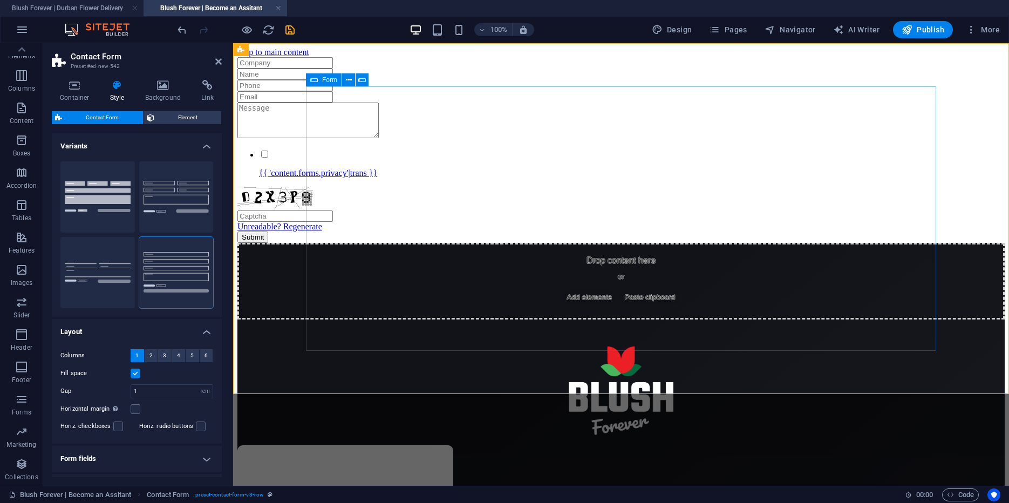
click at [318, 81] on div "Form" at bounding box center [324, 79] width 36 height 13
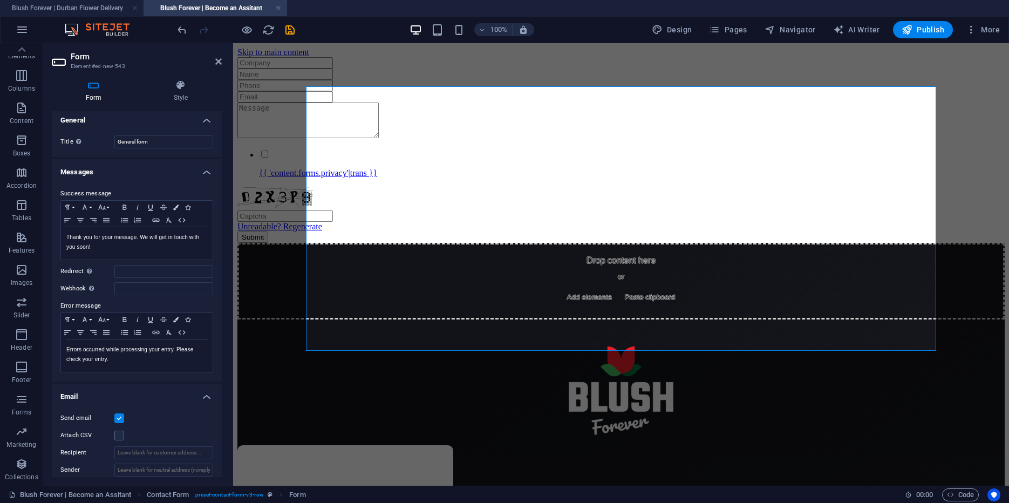
scroll to position [0, 0]
click at [178, 146] on input "General form" at bounding box center [163, 145] width 99 height 13
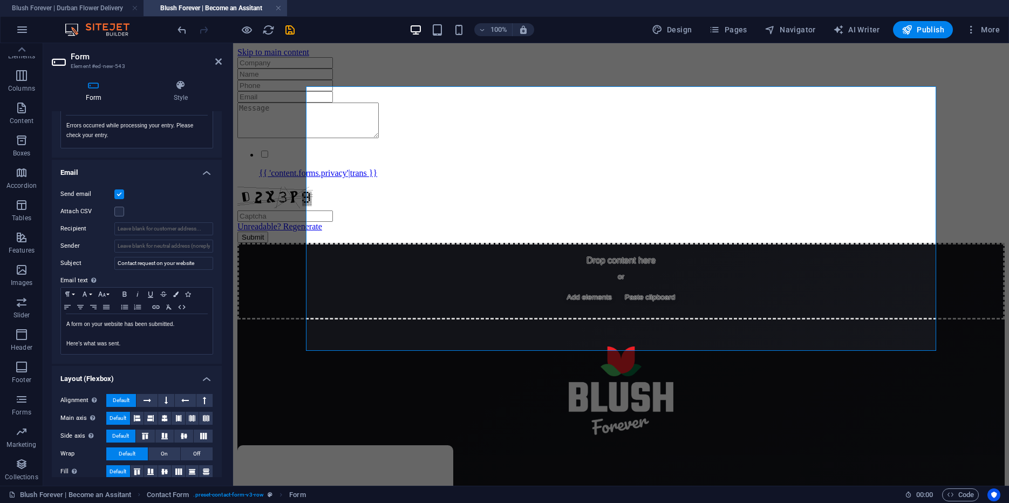
scroll to position [238, 0]
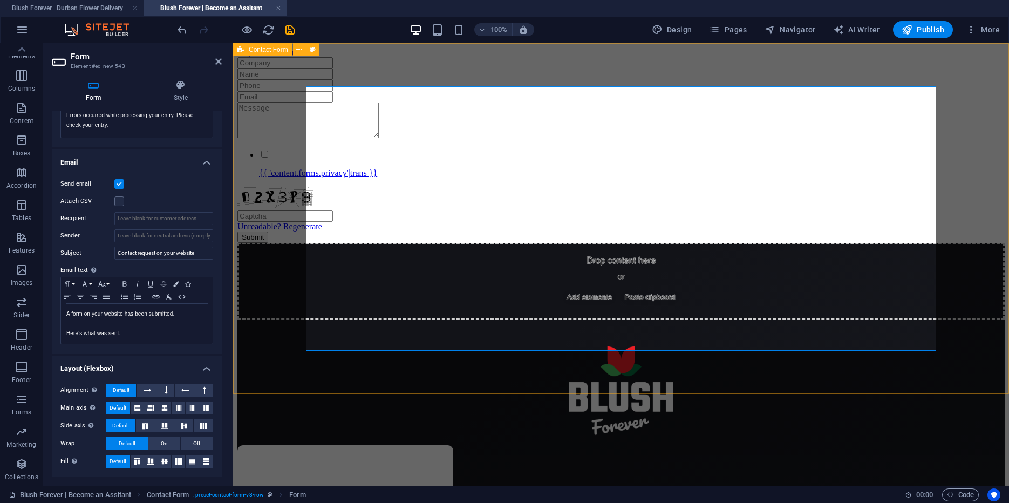
click at [271, 89] on div "{{ 'content.forms.privacy'|trans }} Unreadable? Regenerate Submit" at bounding box center [620, 150] width 767 height 186
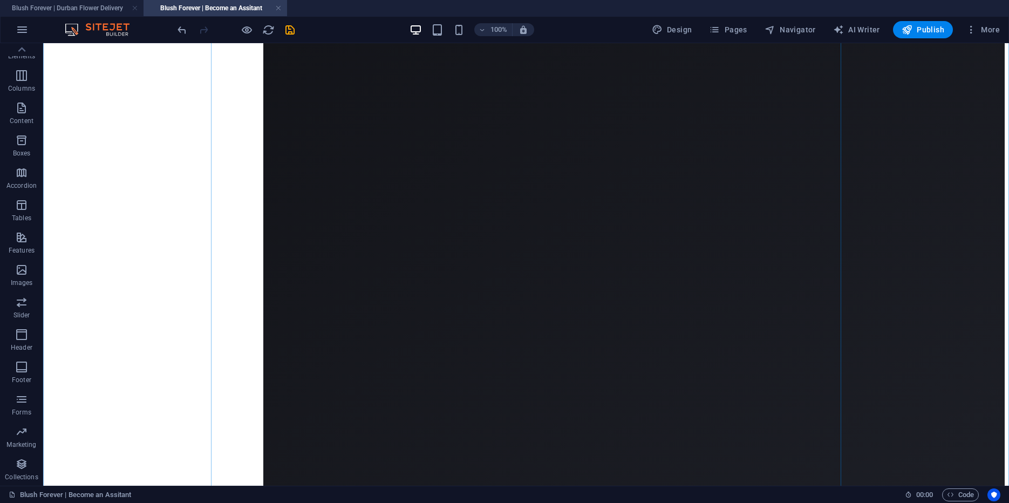
scroll to position [375, 0]
click at [0, 0] on icon "save" at bounding box center [0, 0] width 0 height 0
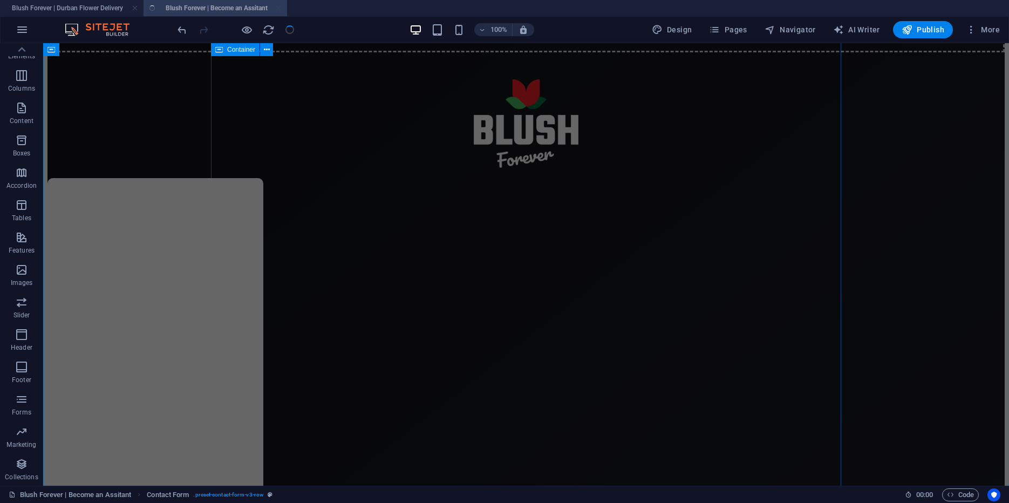
scroll to position [0, 0]
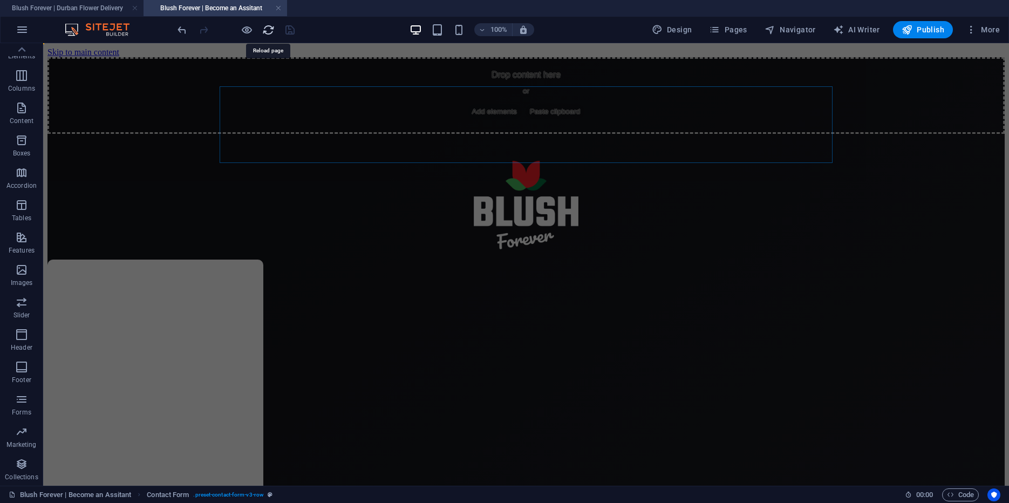
click at [0, 0] on icon "reload" at bounding box center [0, 0] width 0 height 0
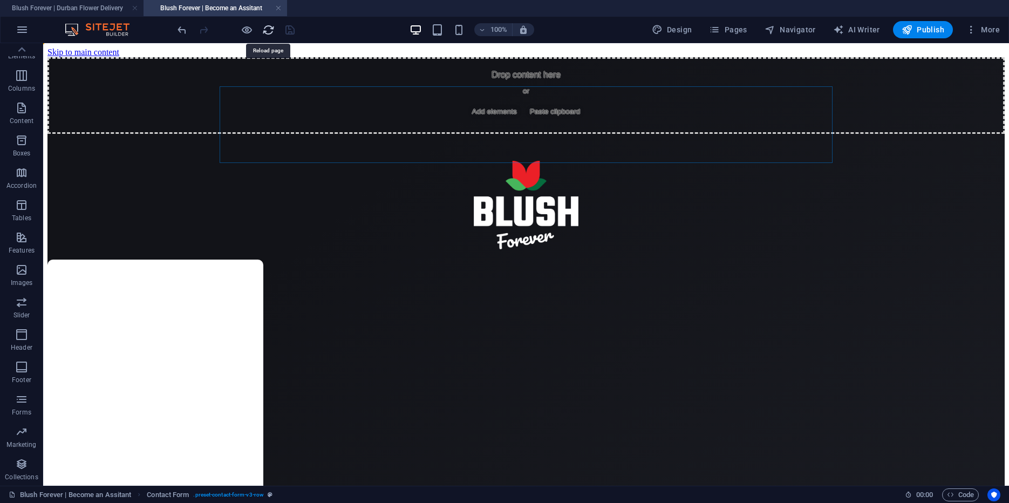
click at [0, 0] on icon "reload" at bounding box center [0, 0] width 0 height 0
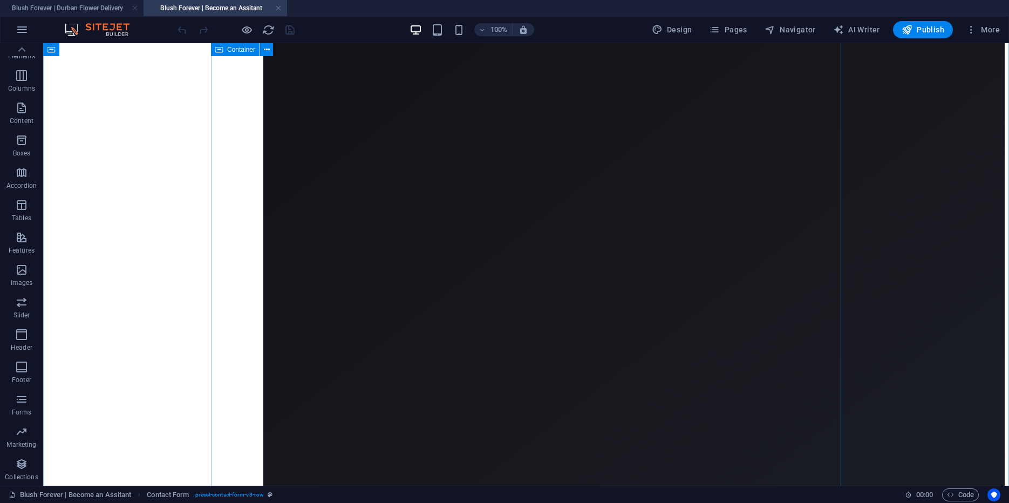
scroll to position [237, 0]
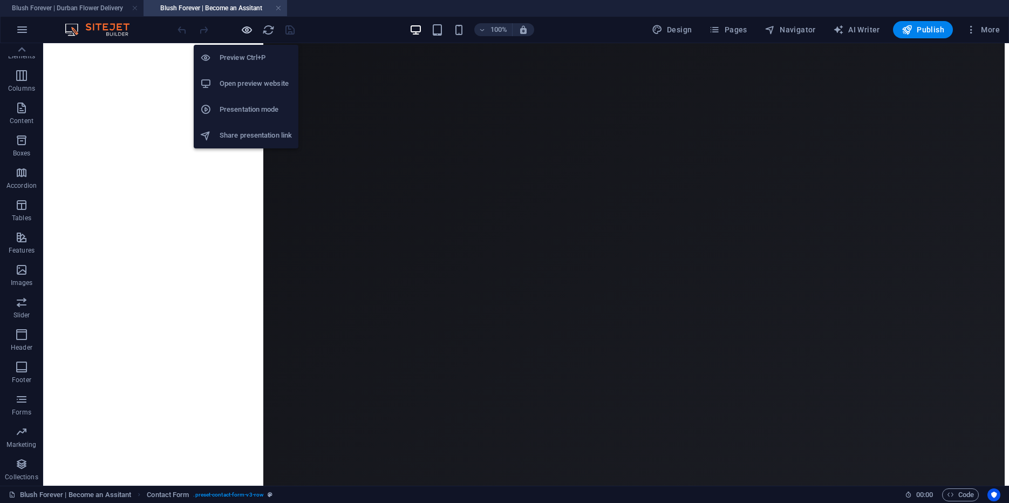
click at [247, 29] on icon "button" at bounding box center [247, 30] width 12 height 12
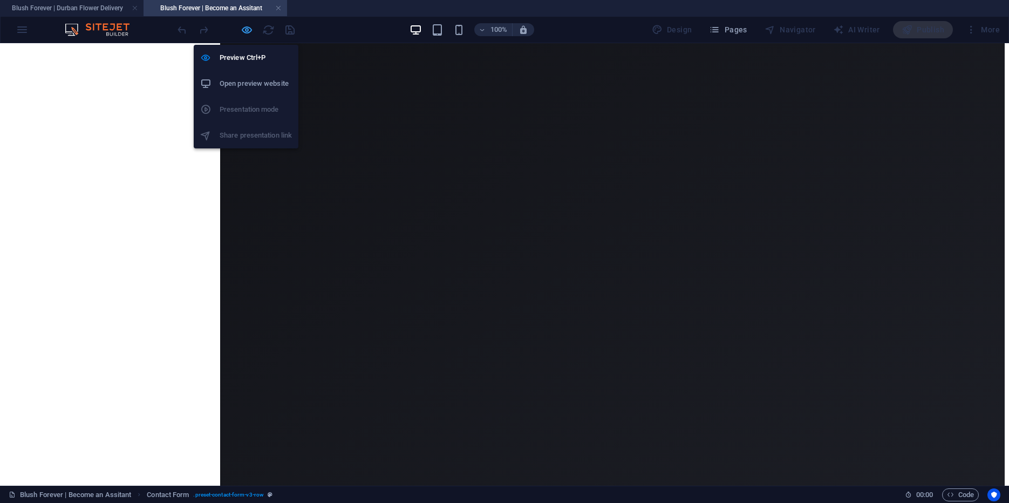
scroll to position [160, 0]
click at [250, 32] on icon "button" at bounding box center [247, 30] width 12 height 12
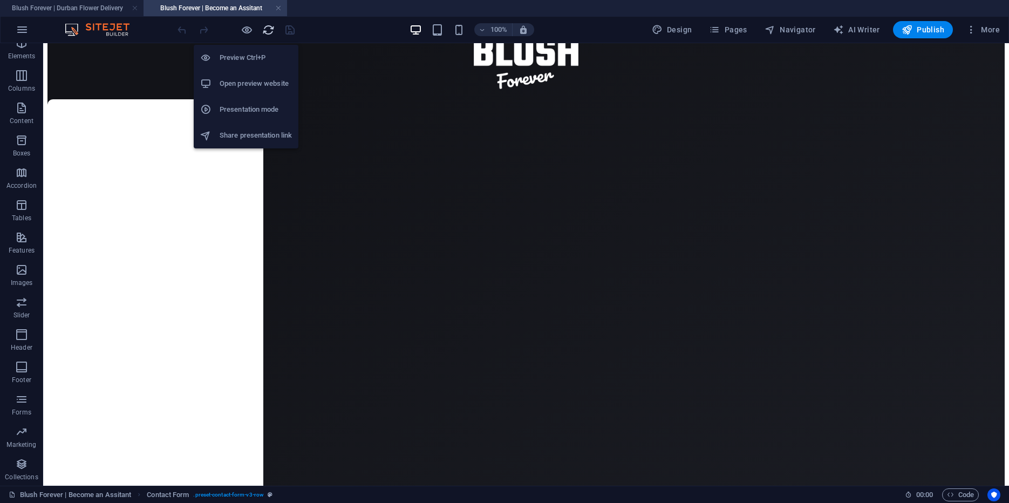
scroll to position [237, 0]
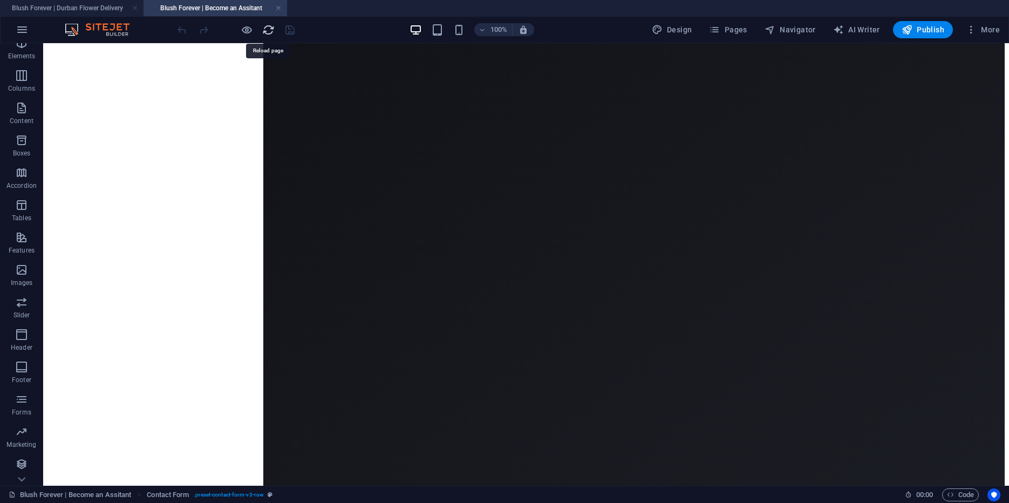
click at [0, 0] on icon "reload" at bounding box center [0, 0] width 0 height 0
click at [0, 0] on span "Pages" at bounding box center [0, 0] width 0 height 0
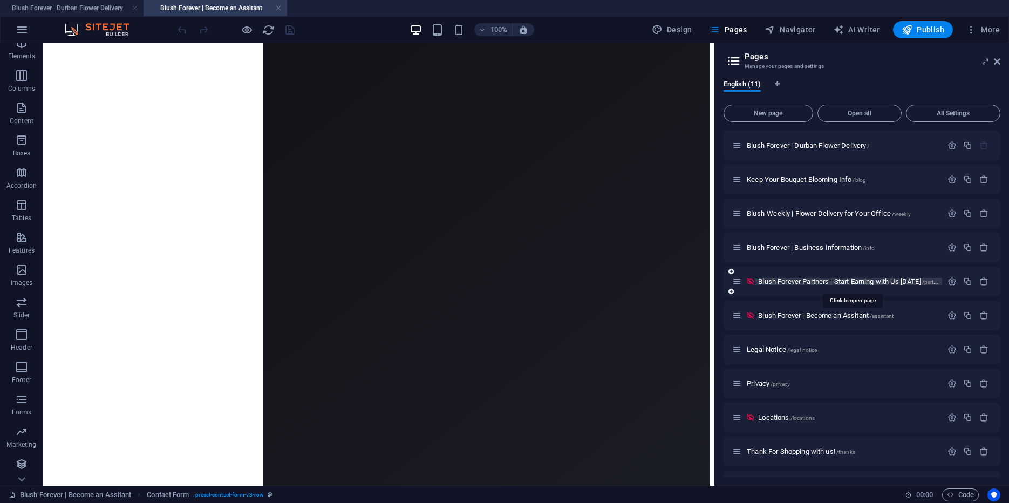
click at [800, 282] on span "Blush Forever Partners | Start Earning with Us Today /partners" at bounding box center [851, 281] width 186 height 8
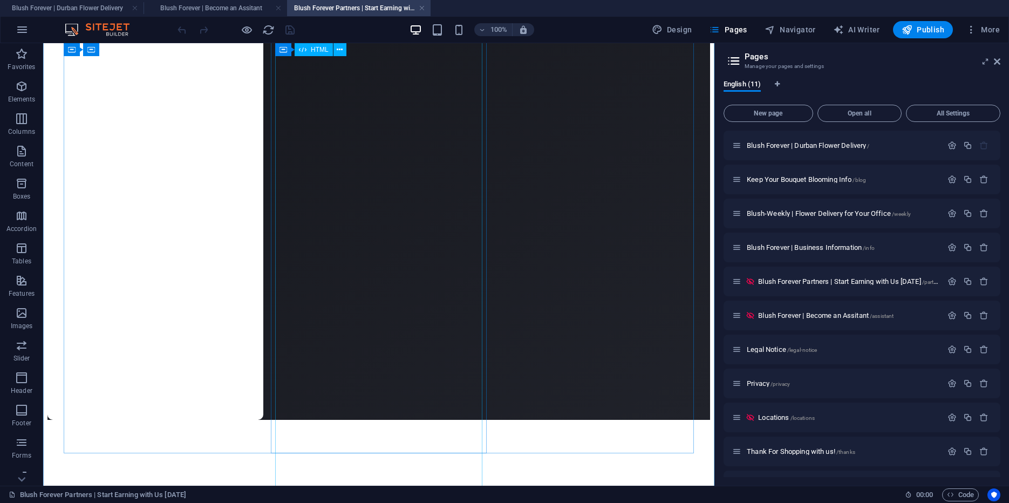
scroll to position [723, 0]
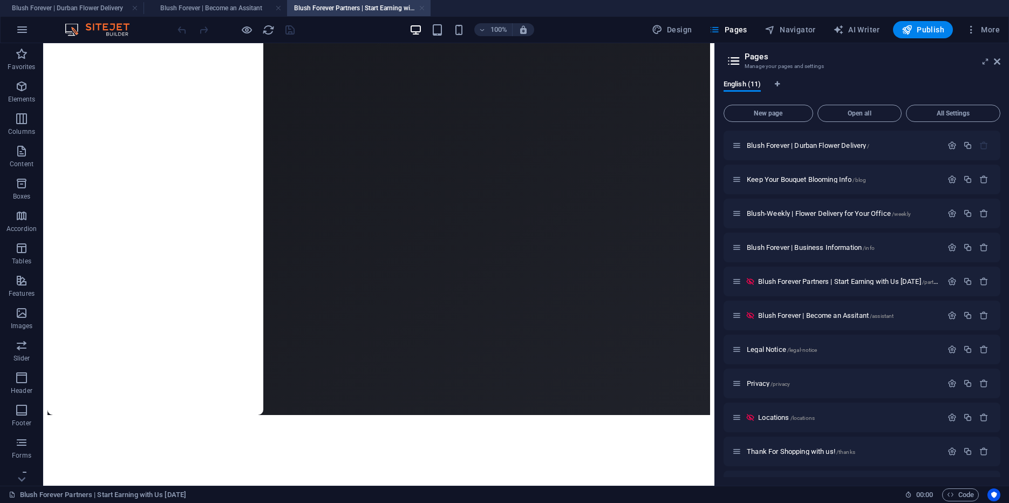
click at [422, 10] on link at bounding box center [422, 8] width 6 height 10
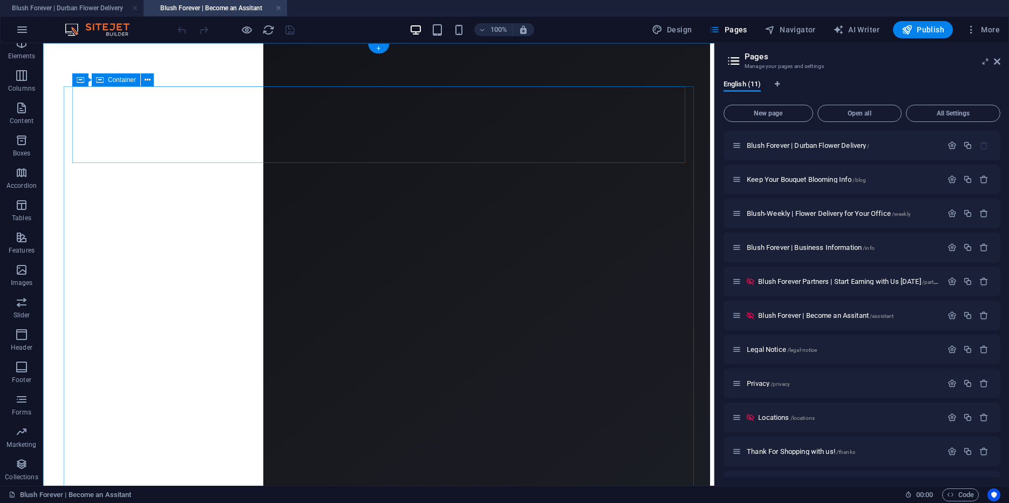
scroll to position [0, 0]
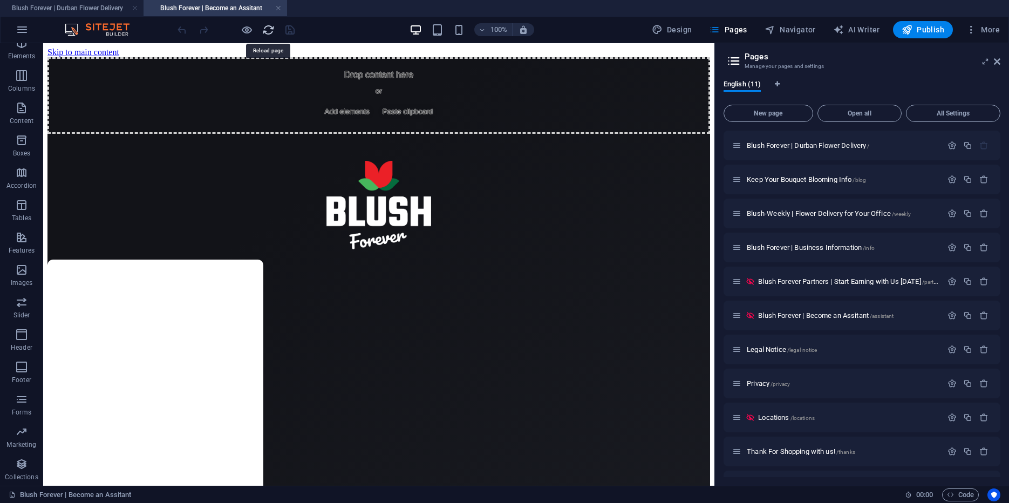
click at [0, 0] on icon "reload" at bounding box center [0, 0] width 0 height 0
click at [137, 7] on link at bounding box center [135, 8] width 6 height 10
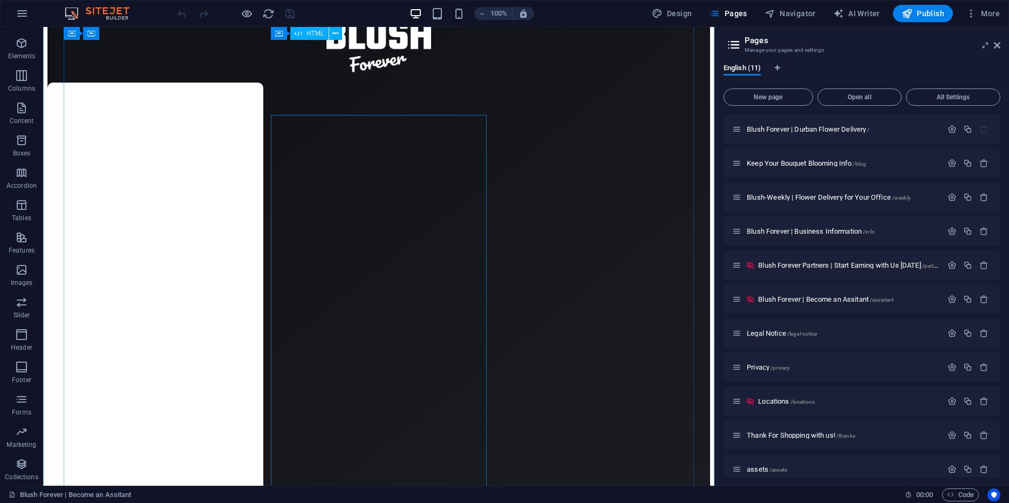
scroll to position [156, 0]
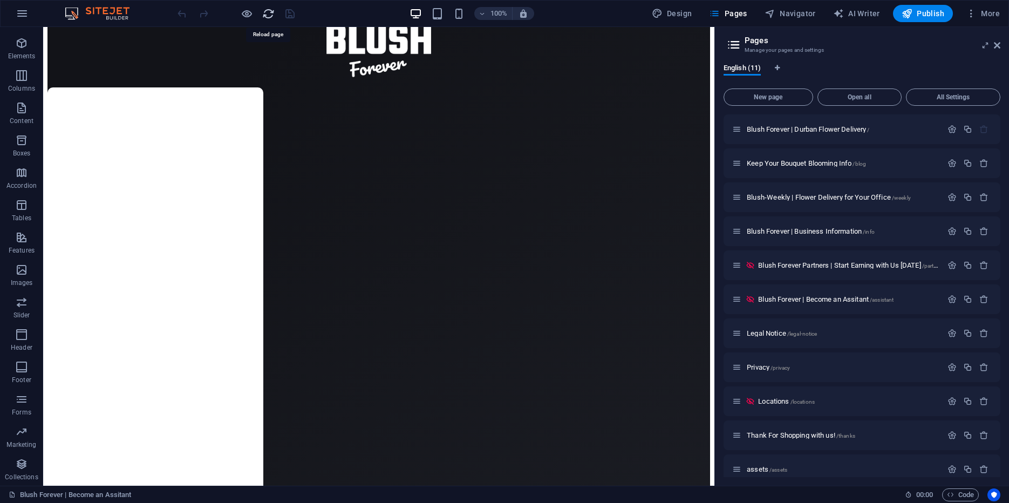
click at [273, 12] on icon "reload" at bounding box center [268, 14] width 12 height 12
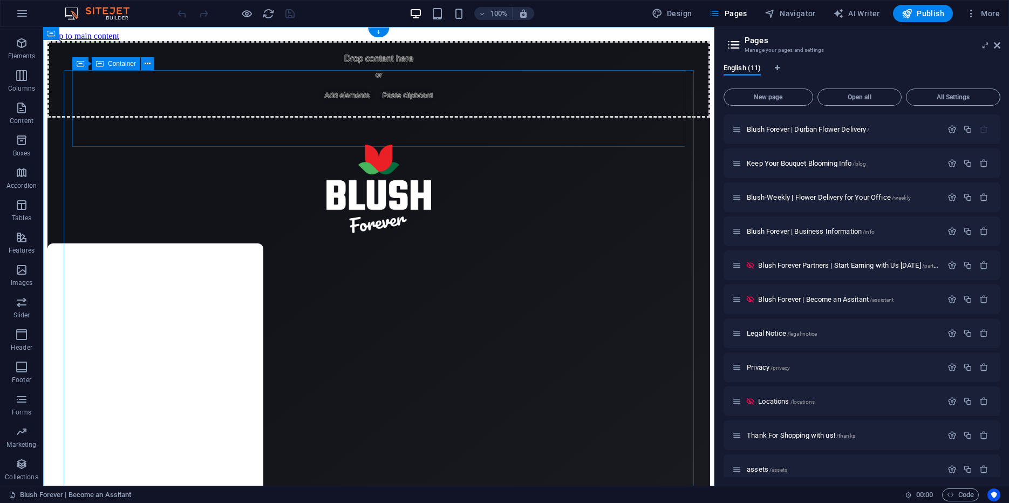
scroll to position [0, 0]
click at [264, 11] on icon "reload" at bounding box center [268, 14] width 12 height 12
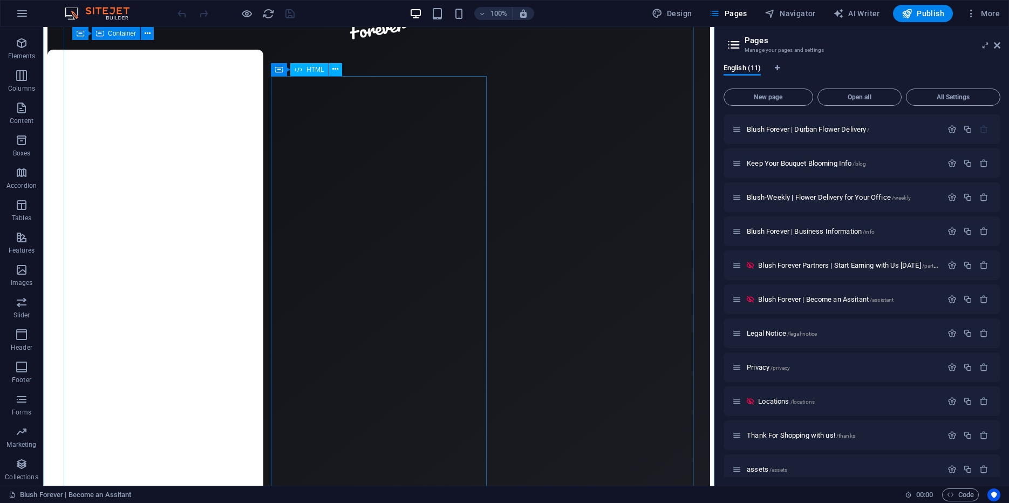
scroll to position [193, 0]
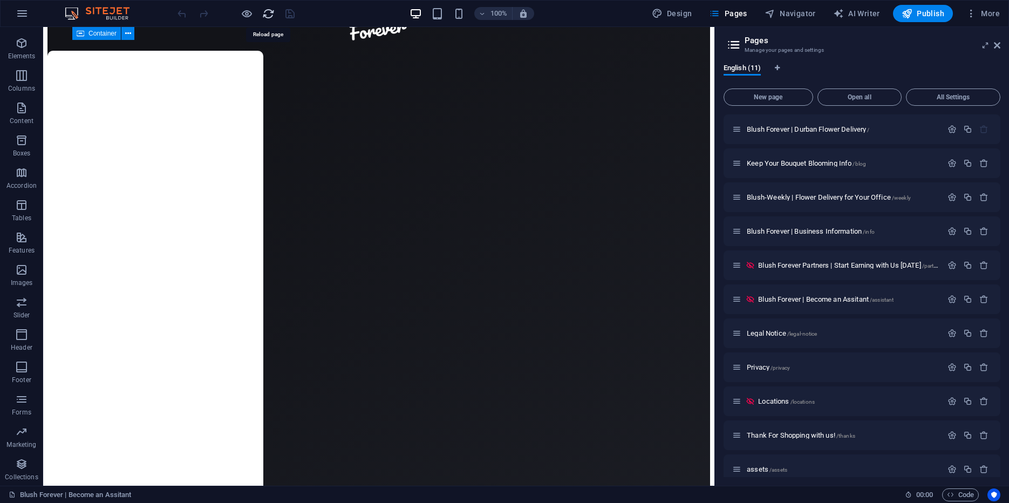
click at [267, 13] on icon "reload" at bounding box center [268, 14] width 12 height 12
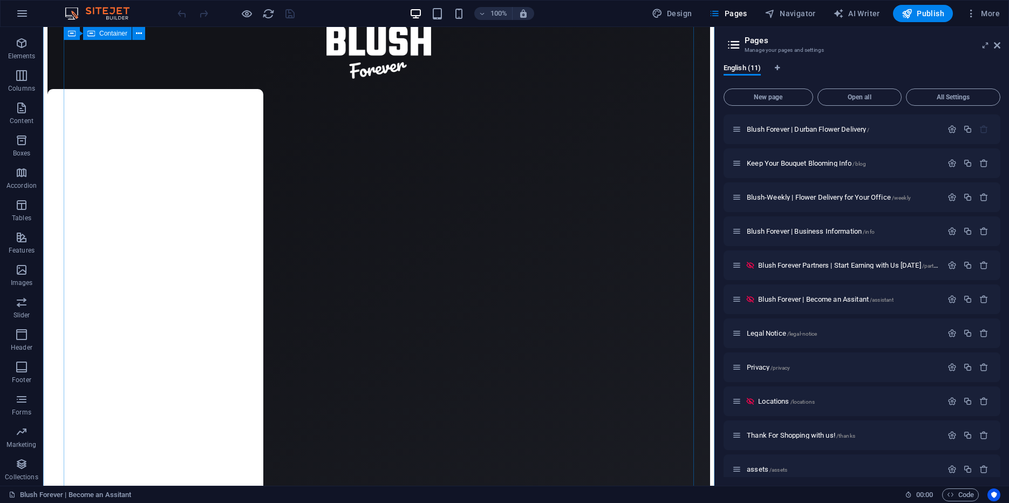
scroll to position [158, 0]
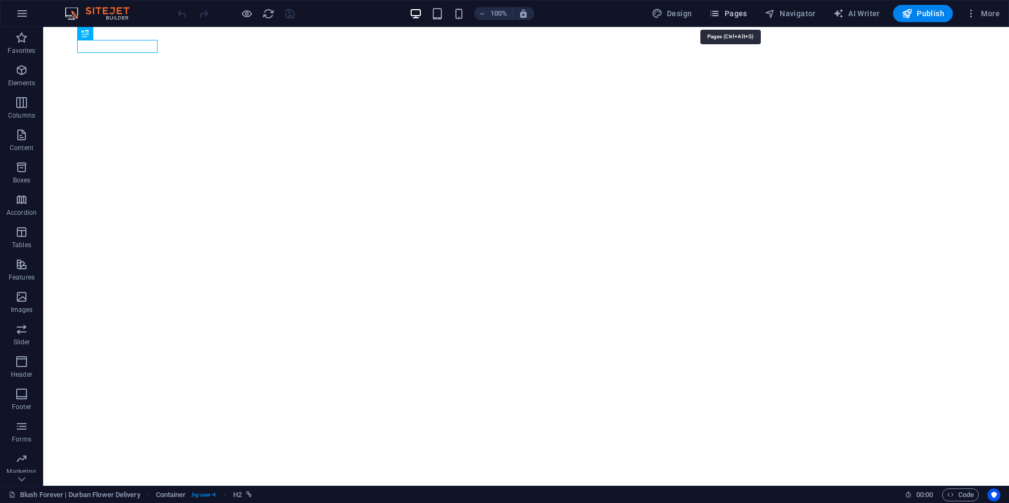
click at [738, 11] on span "Pages" at bounding box center [728, 13] width 38 height 11
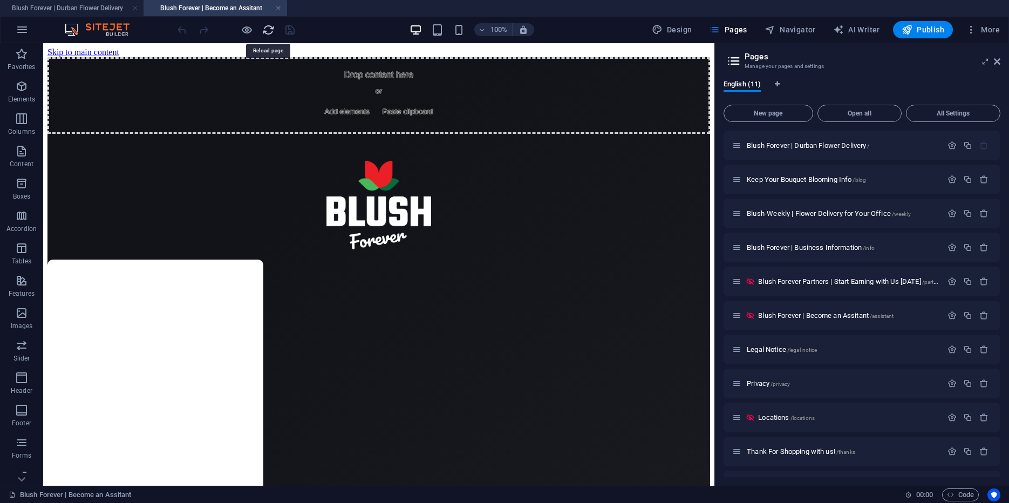
click at [0, 0] on icon "reload" at bounding box center [0, 0] width 0 height 0
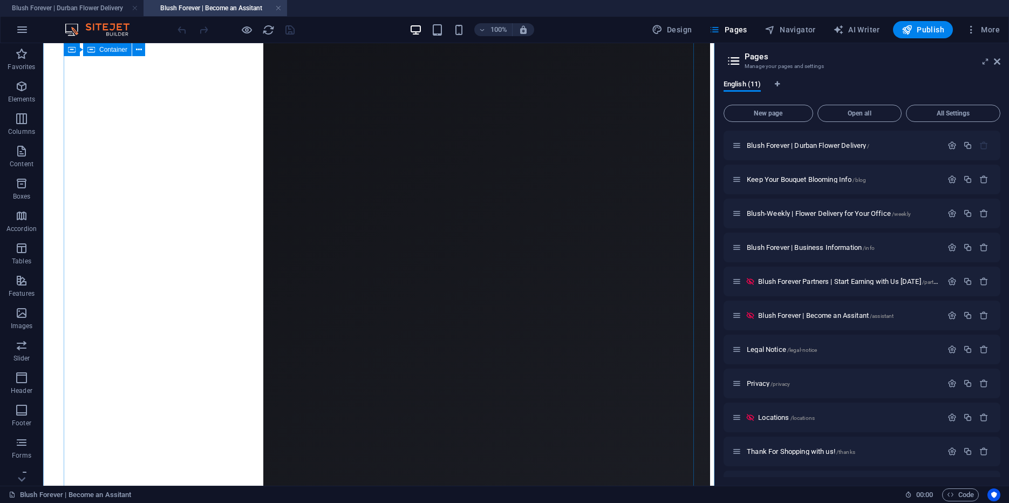
scroll to position [240, 0]
click at [0, 0] on icon "reload" at bounding box center [0, 0] width 0 height 0
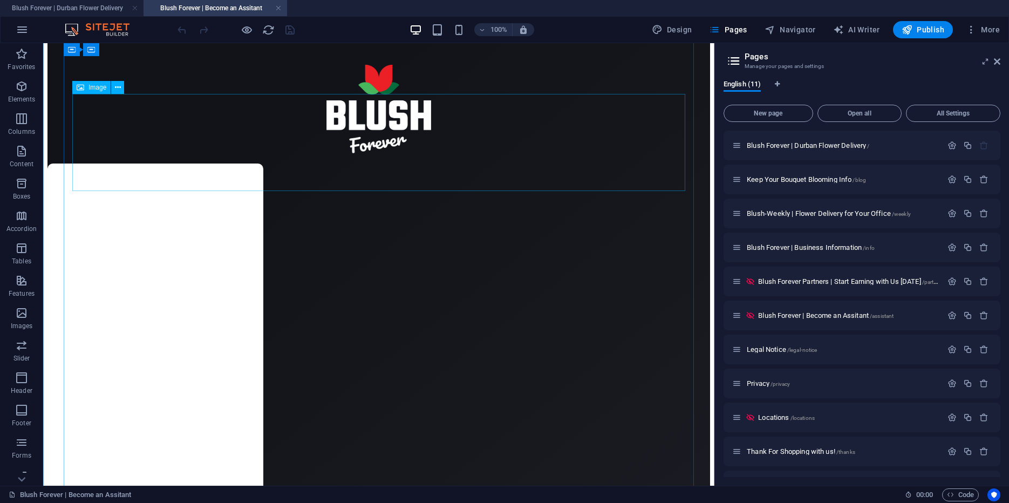
scroll to position [97, 0]
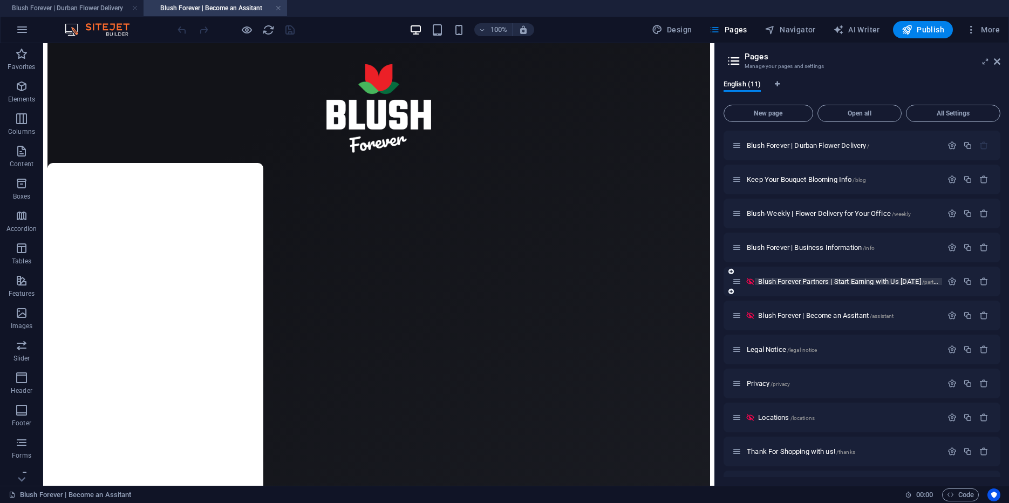
click at [0, 0] on span "Blush Forever Partners | Start Earning with Us Today /partners" at bounding box center [0, 0] width 0 height 0
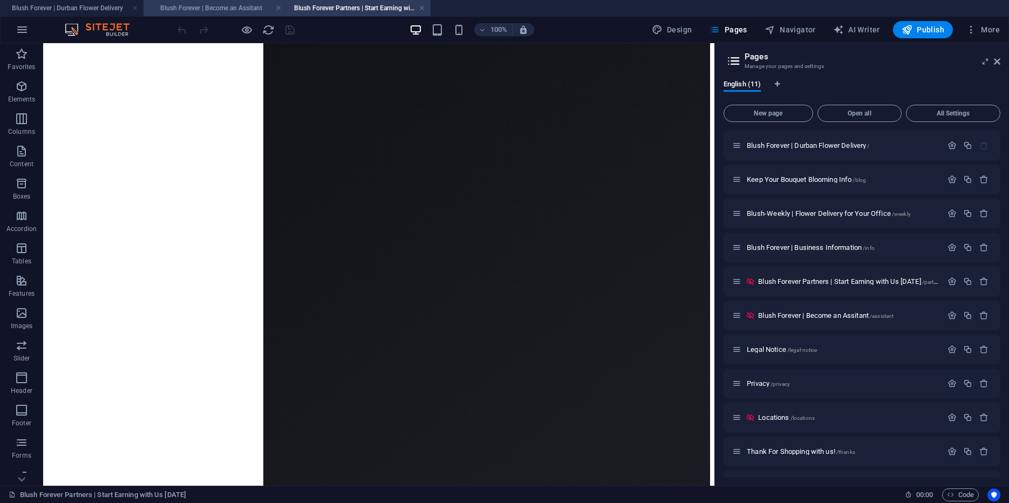
scroll to position [138, 0]
click at [203, 10] on h4 "Blush Forever | Become an Assitant" at bounding box center [216, 8] width 144 height 12
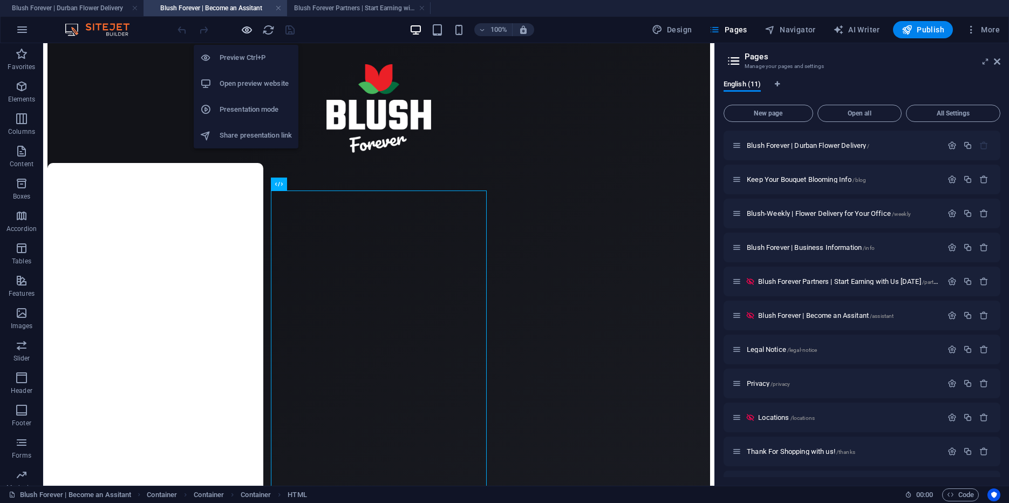
click at [0, 0] on icon "button" at bounding box center [0, 0] width 0 height 0
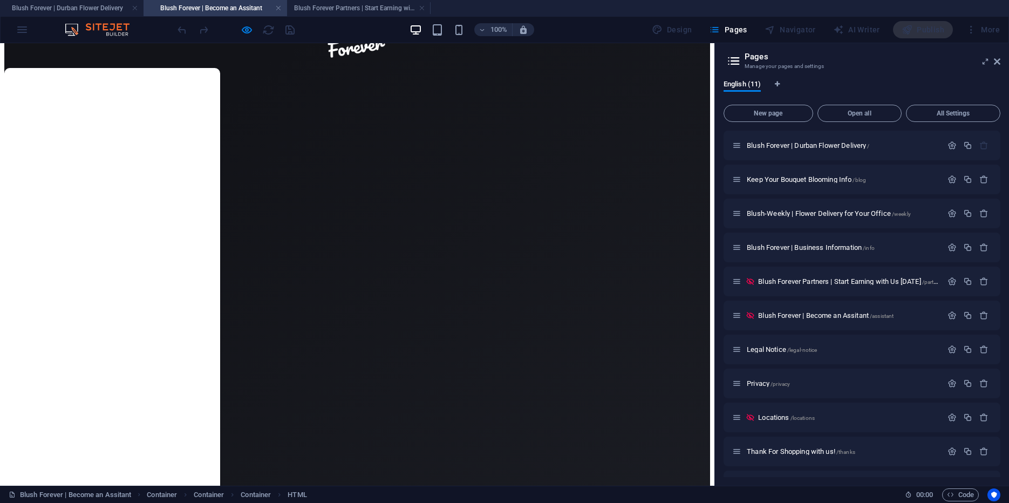
scroll to position [0, 0]
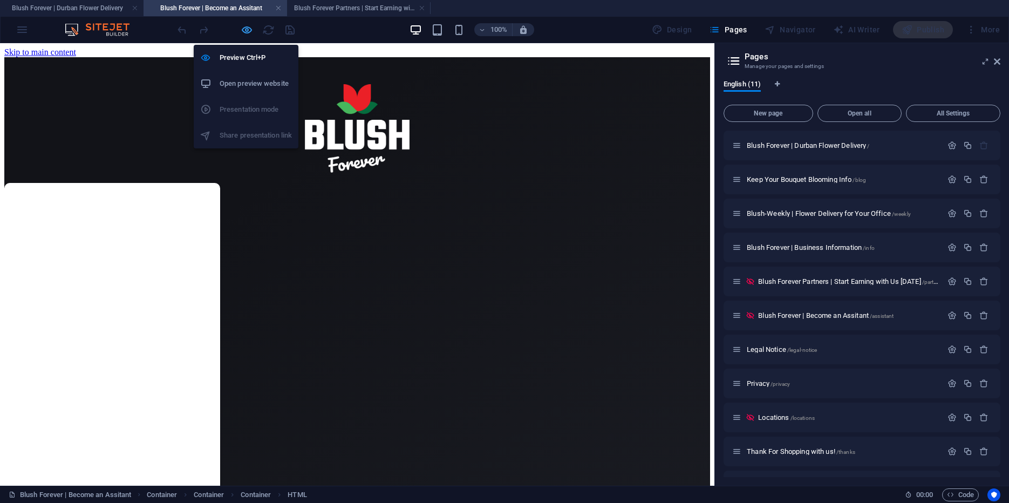
click at [0, 0] on icon "button" at bounding box center [0, 0] width 0 height 0
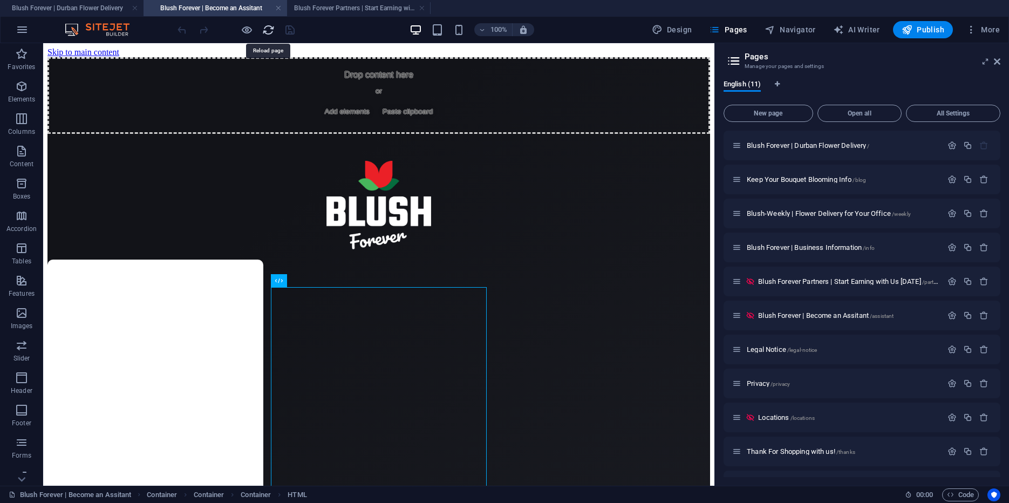
click at [0, 0] on icon "reload" at bounding box center [0, 0] width 0 height 0
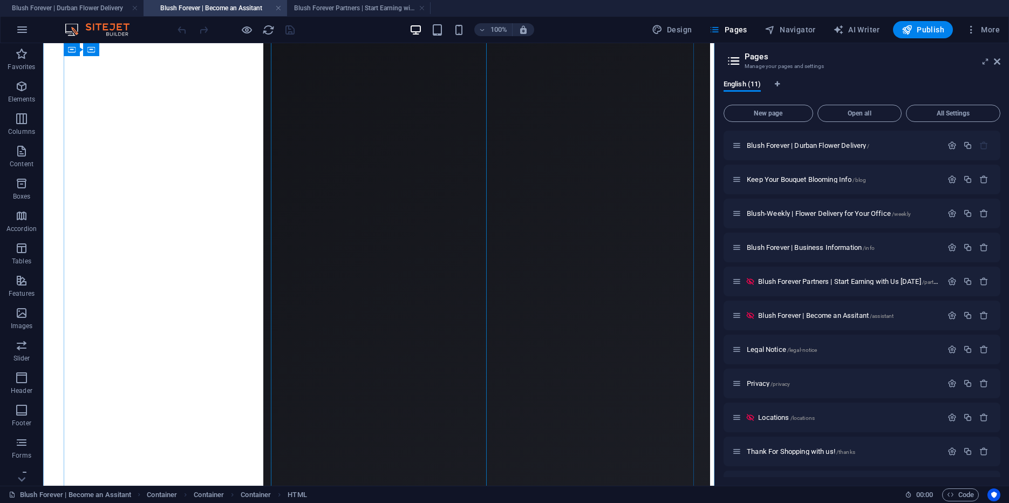
scroll to position [305, 0]
click at [0, 0] on icon "reload" at bounding box center [0, 0] width 0 height 0
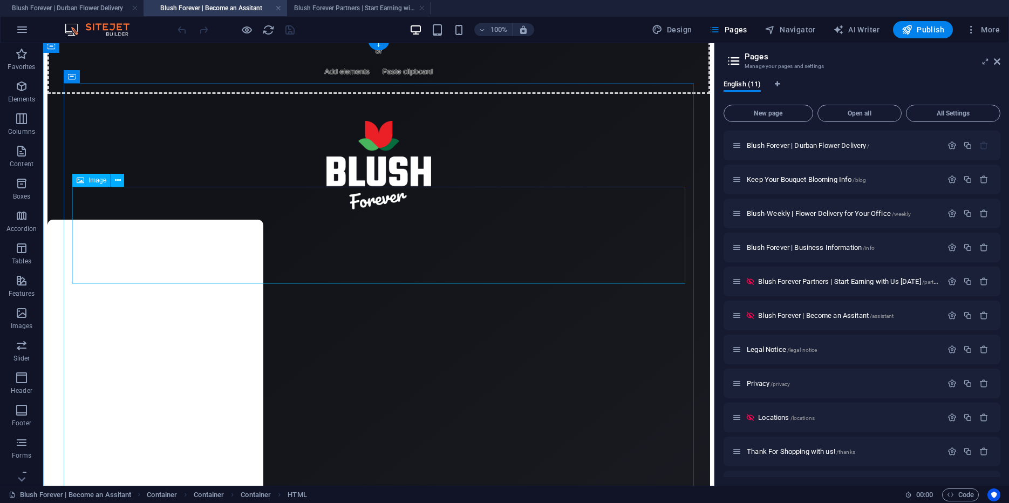
scroll to position [44, 0]
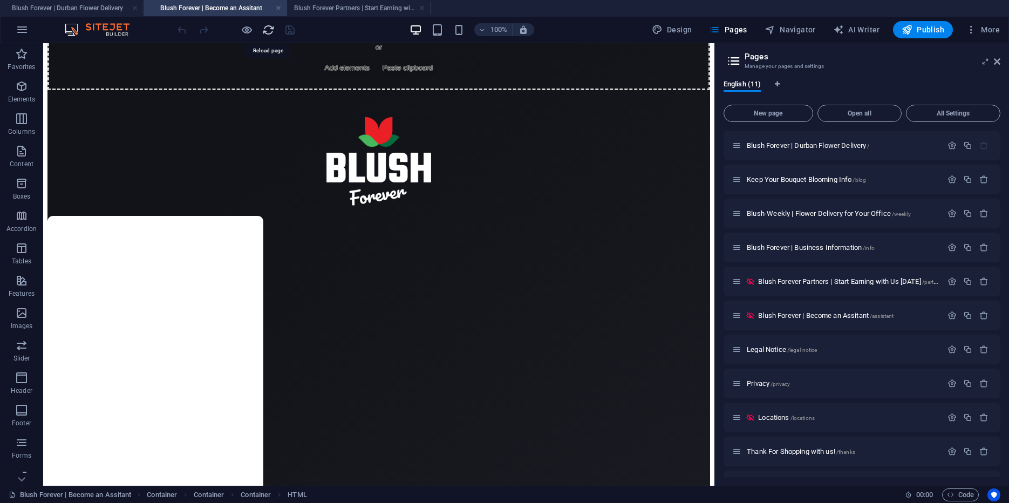
click at [0, 0] on icon "reload" at bounding box center [0, 0] width 0 height 0
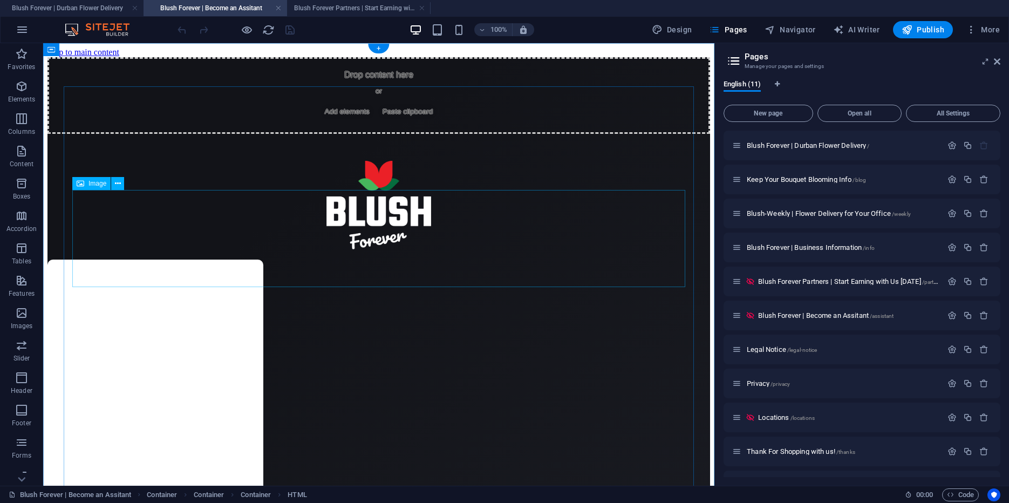
scroll to position [0, 0]
click at [0, 0] on icon "reload" at bounding box center [0, 0] width 0 height 0
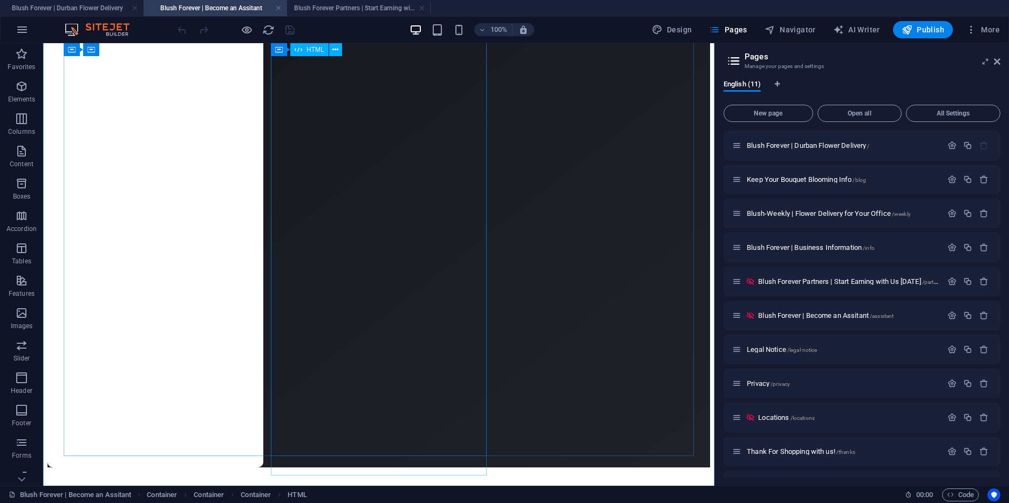
scroll to position [800, 0]
